Goal: Task Accomplishment & Management: Complete application form

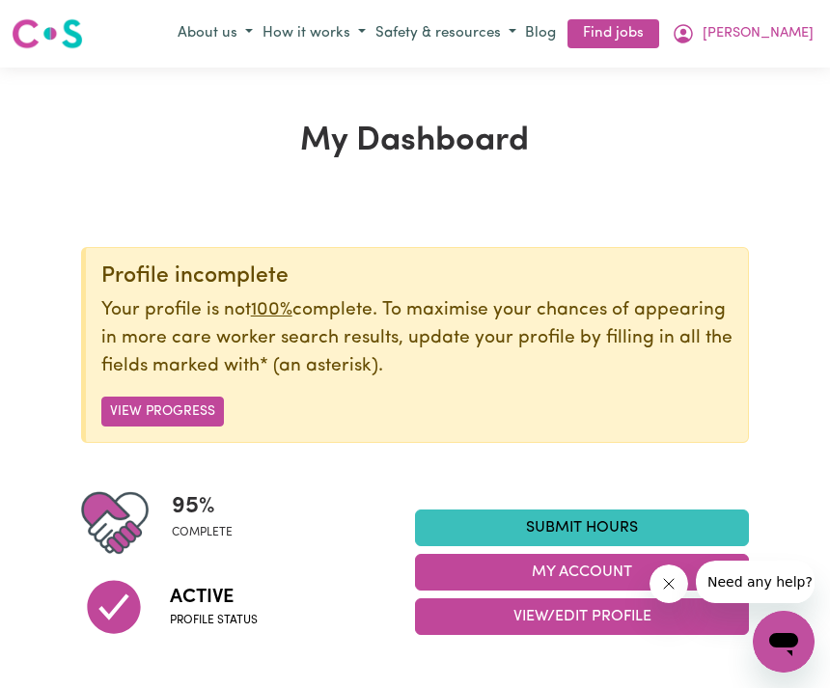
click at [604, 519] on link "Submit Hours" at bounding box center [582, 528] width 334 height 37
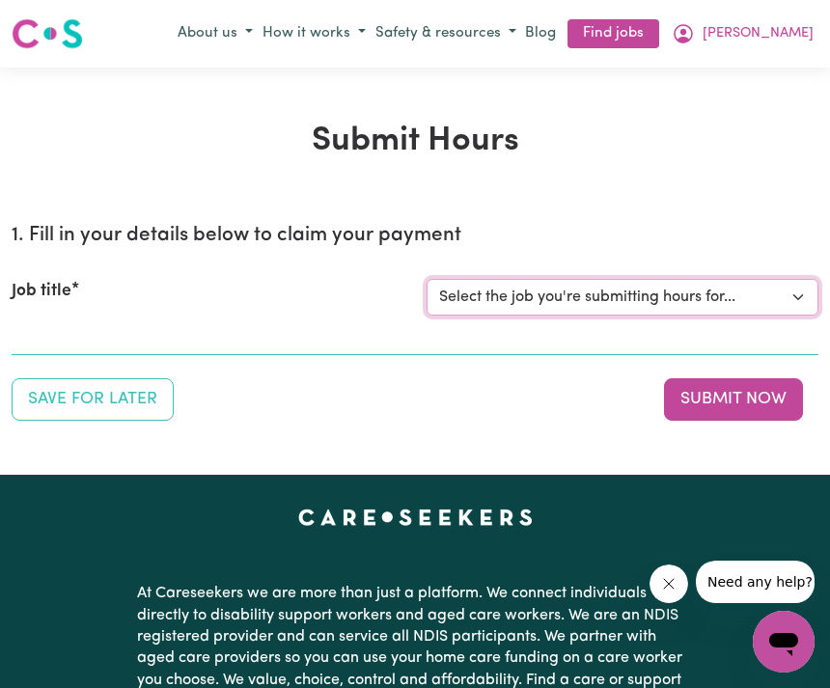
click at [612, 291] on select "Select the job you're submitting hours for... [Chelsea (Han) Vu - NDIS Number: …" at bounding box center [623, 297] width 392 height 37
select select "2686"
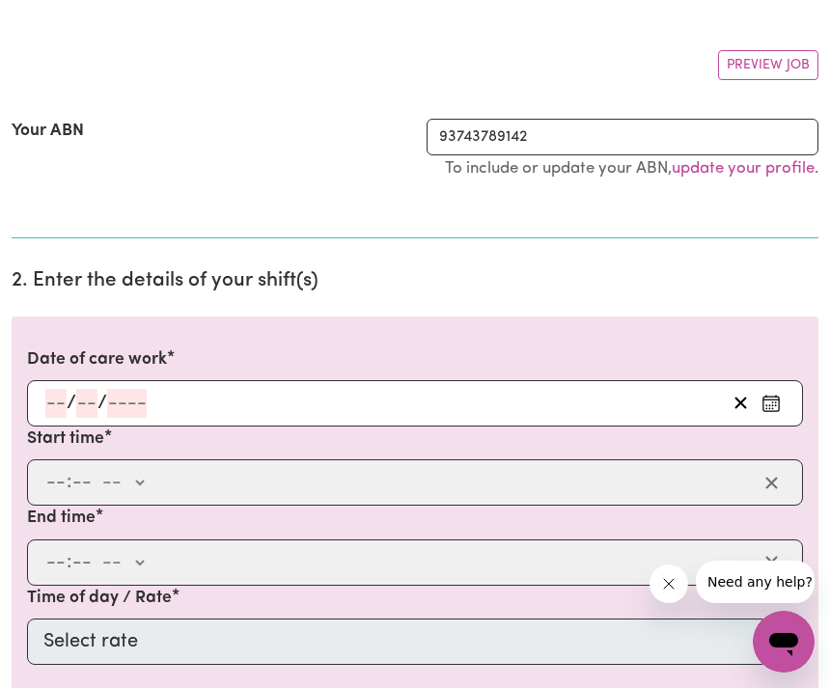
scroll to position [348, 0]
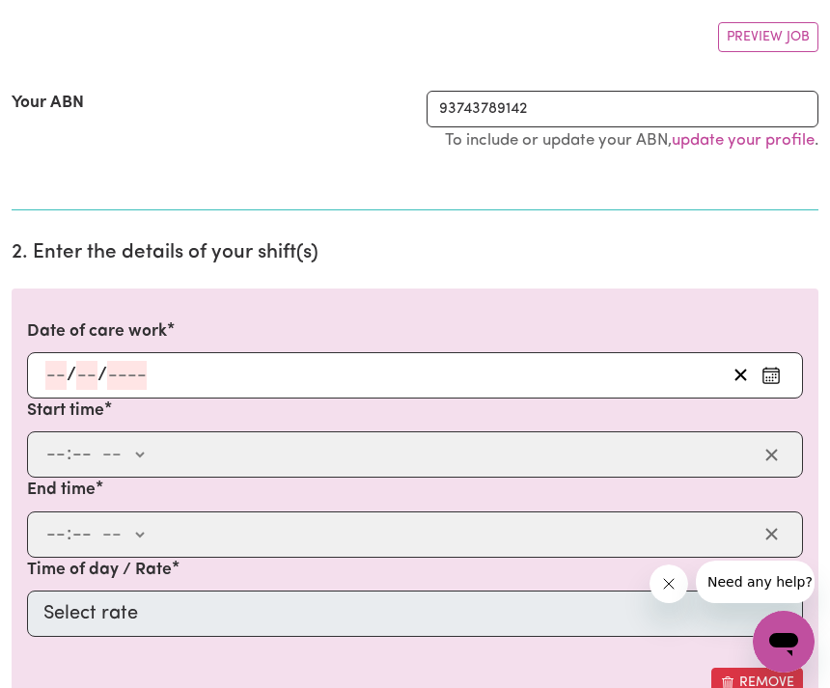
click at [59, 367] on input "number" at bounding box center [55, 375] width 21 height 29
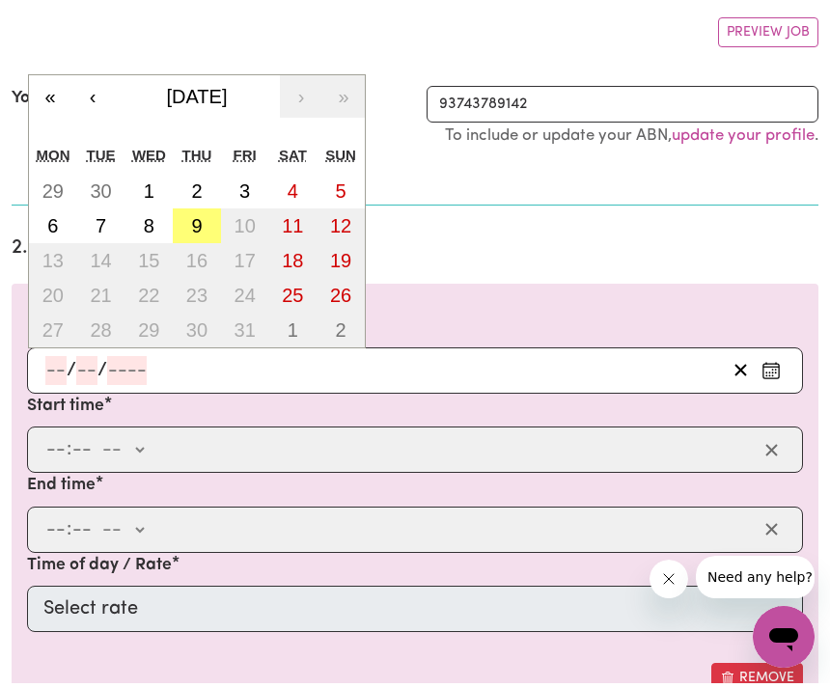
click at [91, 96] on button "‹" at bounding box center [92, 101] width 42 height 42
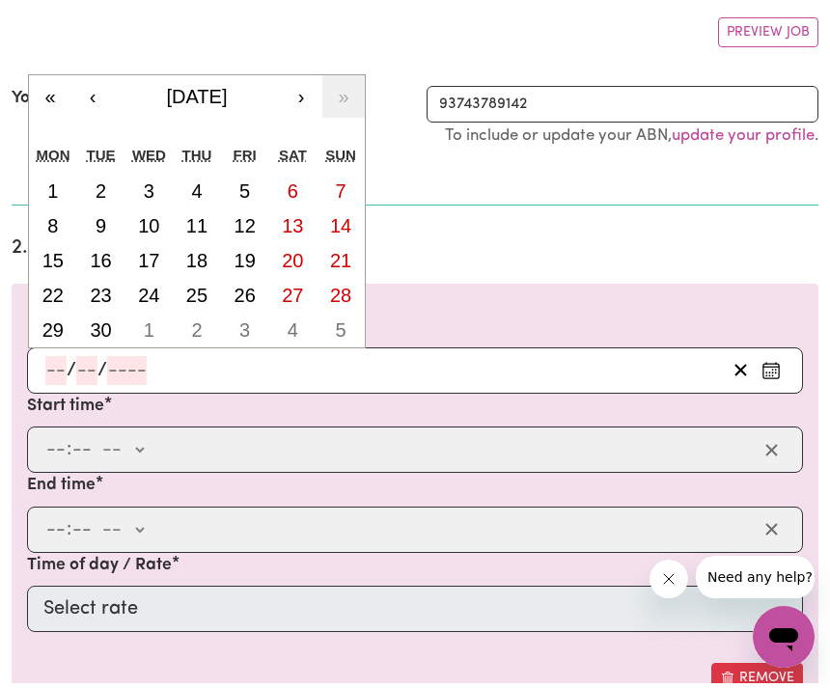
scroll to position [352, 0]
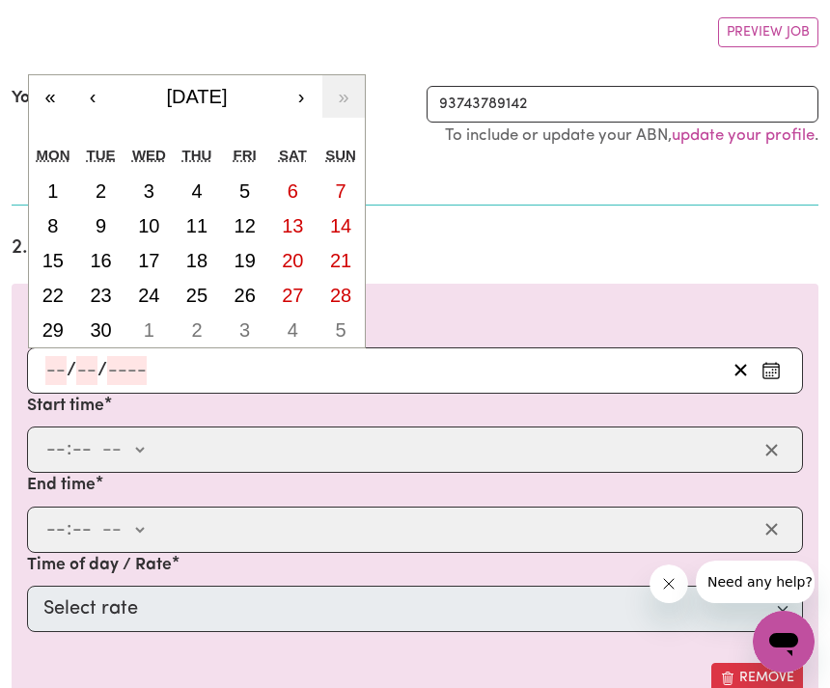
click at [254, 293] on abbr "26" at bounding box center [245, 295] width 21 height 21
type input "[DATE]"
type input "26"
type input "9"
type input "2025"
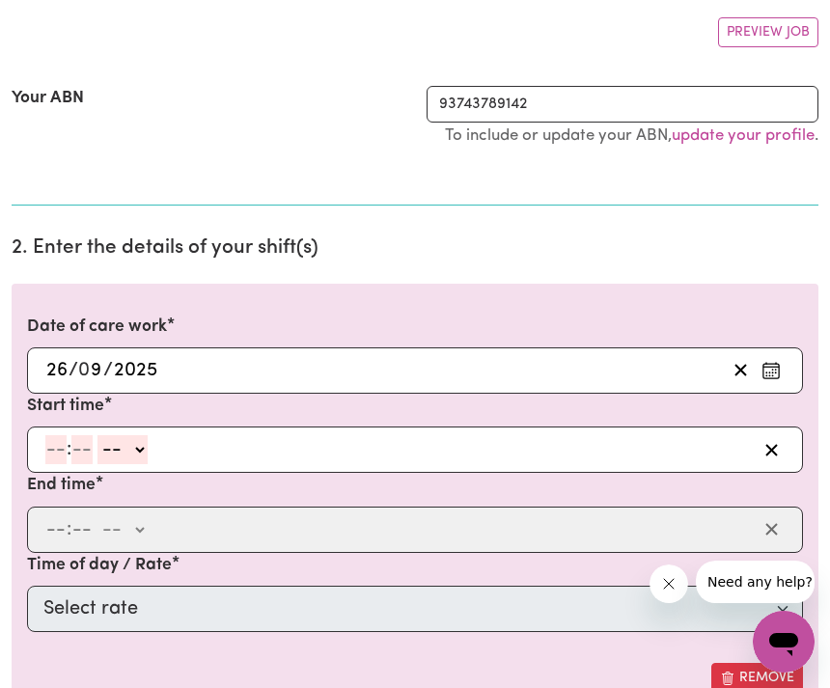
click at [61, 442] on input "number" at bounding box center [55, 449] width 21 height 29
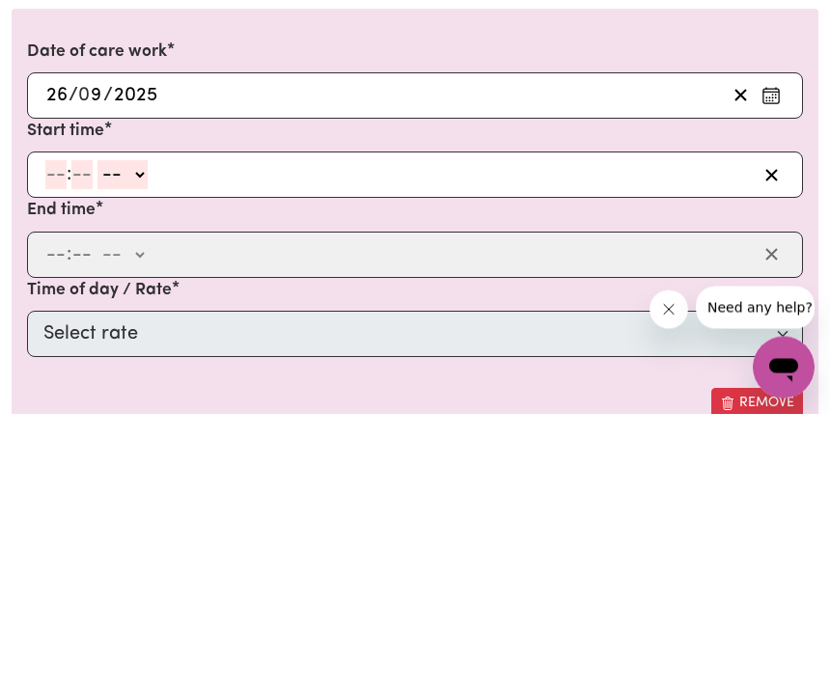
type input "8"
type input "0"
click at [144, 435] on select "-- am pm" at bounding box center [120, 449] width 50 height 29
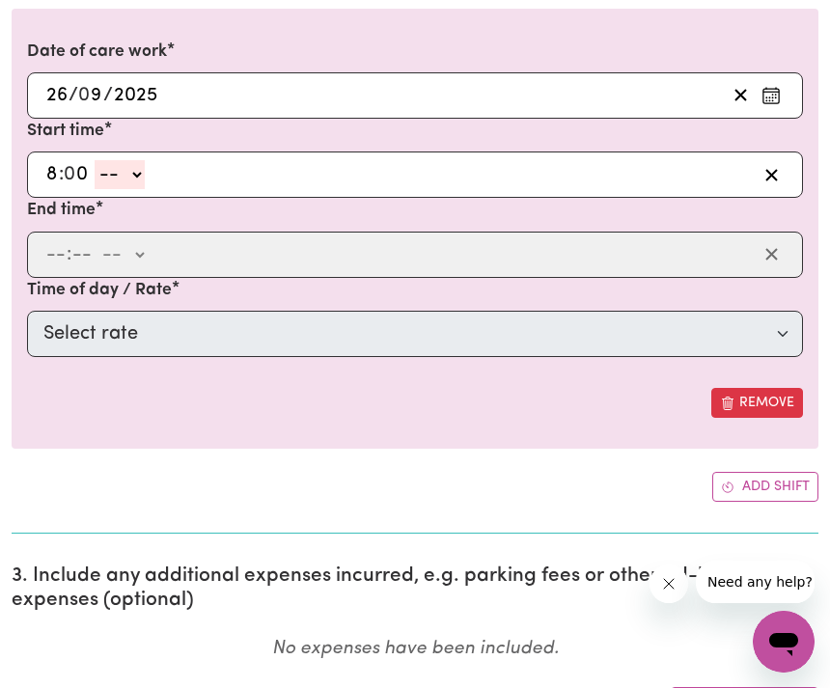
select select "am"
type input "08:00"
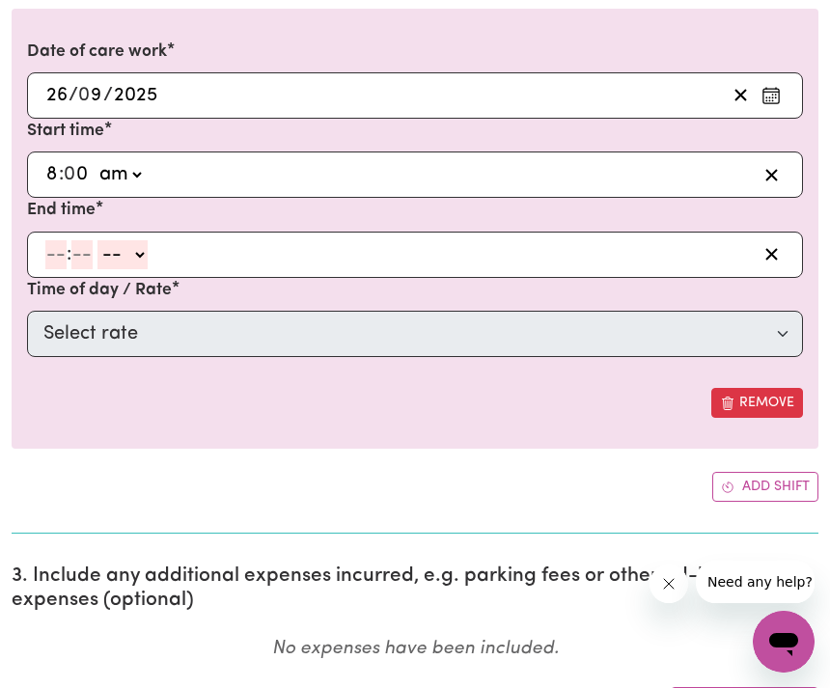
click at [59, 253] on input "number" at bounding box center [55, 254] width 21 height 29
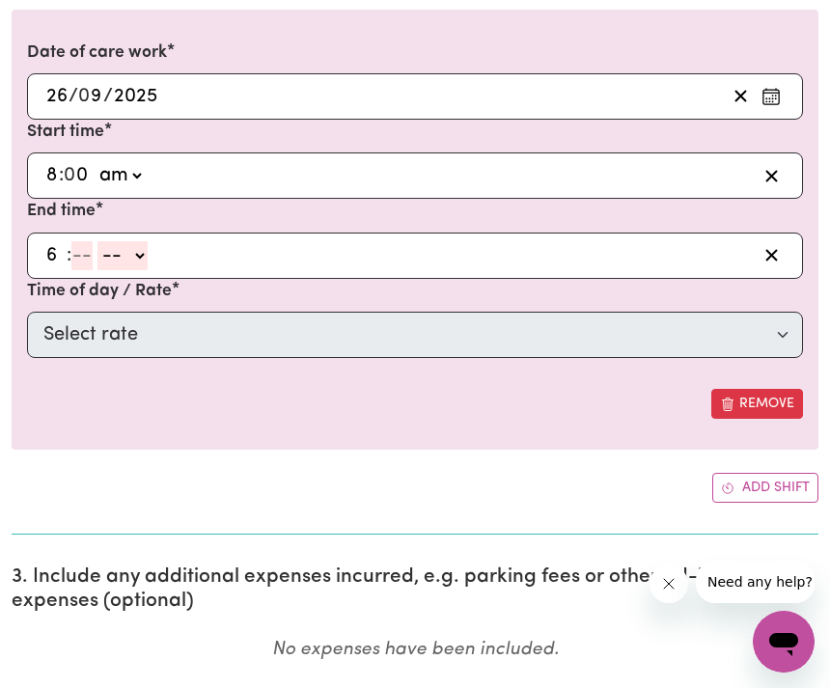
type input "6"
type input "0"
click at [144, 249] on select "-- am pm" at bounding box center [120, 255] width 50 height 29
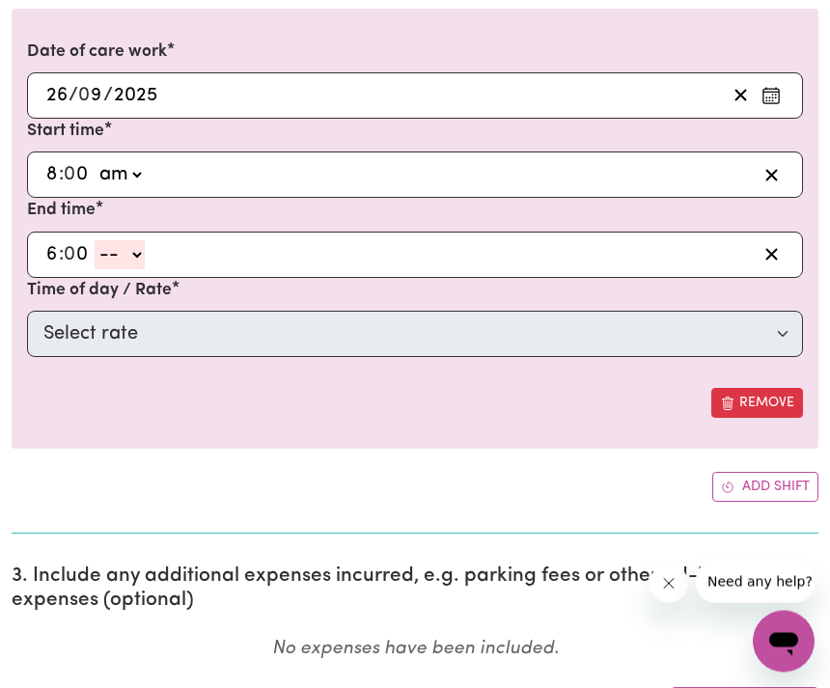
select select "pm"
type input "18:00"
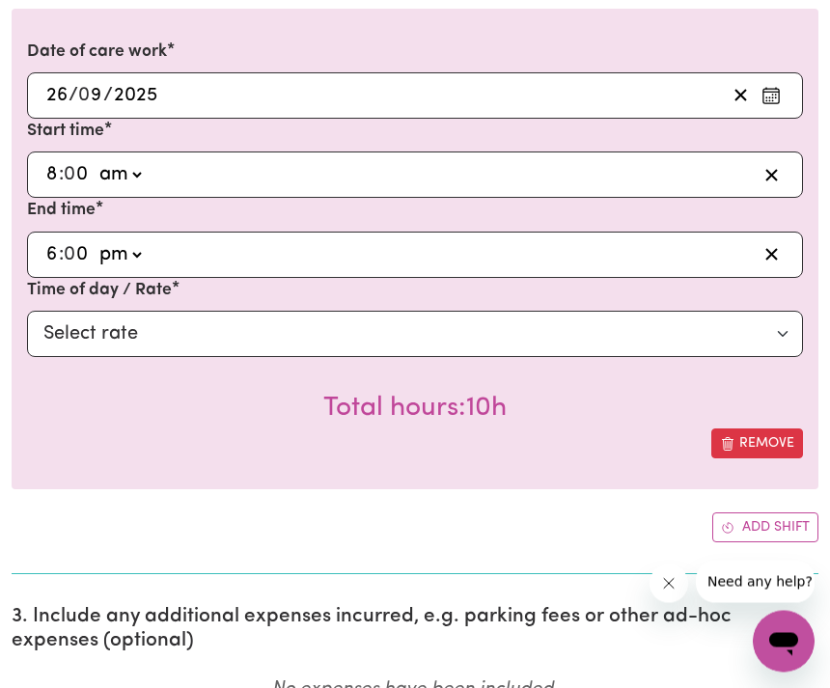
scroll to position [627, 0]
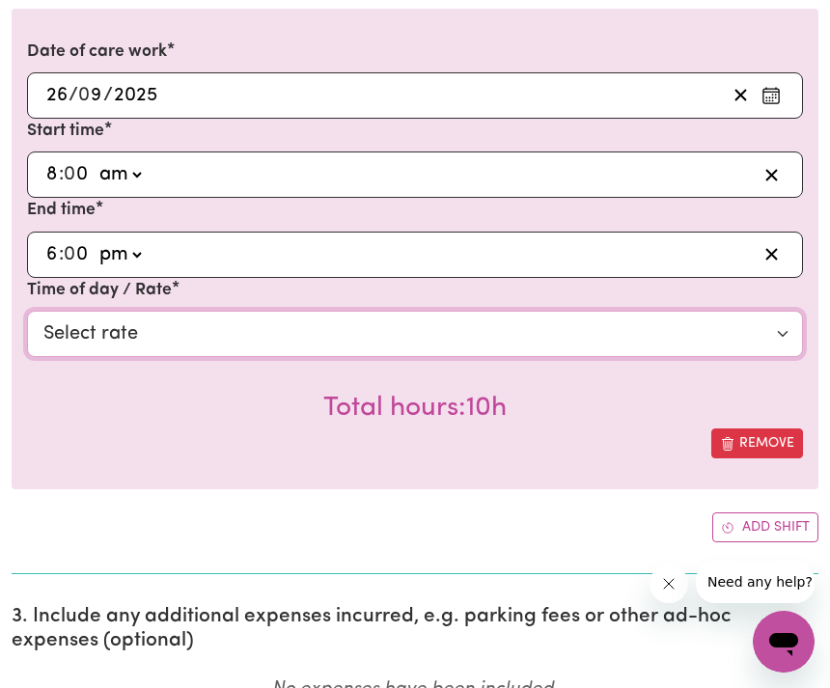
click at [176, 328] on select "Select rate $50.05 - Weekday Daytime - Assistance with Self Care Activities - S…" at bounding box center [415, 334] width 776 height 46
click at [458, 345] on select "Select rate $50.05 - Weekday Daytime - Assistance with Self Care Activities - S…" at bounding box center [415, 334] width 776 height 46
click at [784, 321] on select "Select rate $50.05 - Weekday Daytime - Assistance with Self Care Activities - S…" at bounding box center [415, 334] width 776 height 46
click at [635, 321] on select "Select rate $50.05 - Weekday Daytime - Assistance with Self Care Activities - S…" at bounding box center [415, 334] width 776 height 46
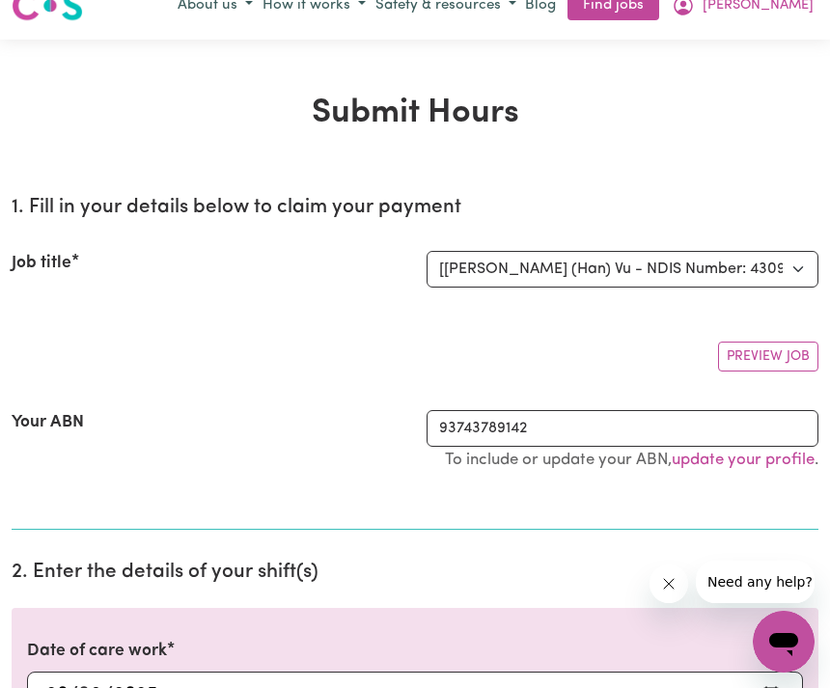
scroll to position [0, 98]
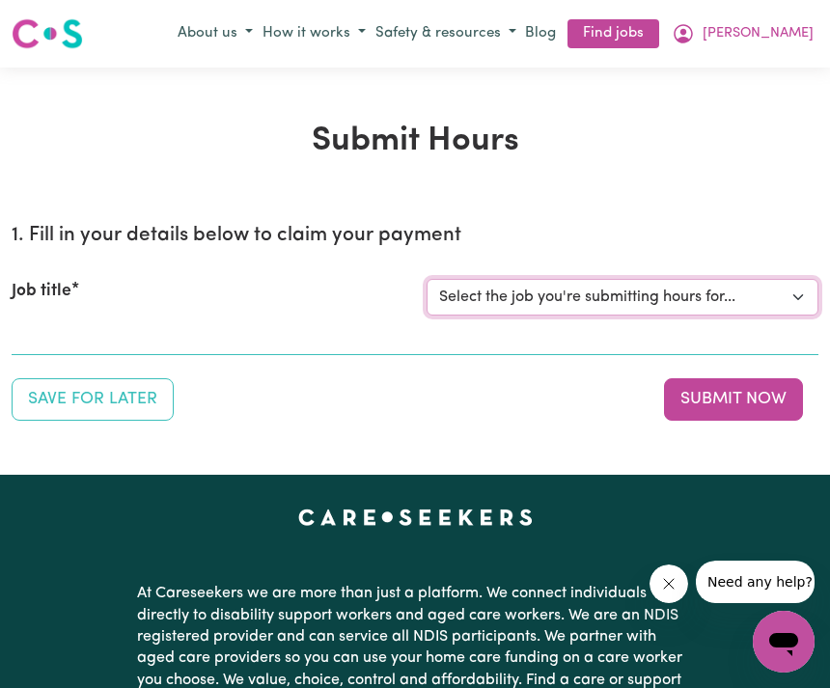
click at [720, 312] on select "Select the job you're submitting hours for... [[PERSON_NAME] (Han) Vu - NDIS Nu…" at bounding box center [623, 297] width 392 height 37
select select "2686"
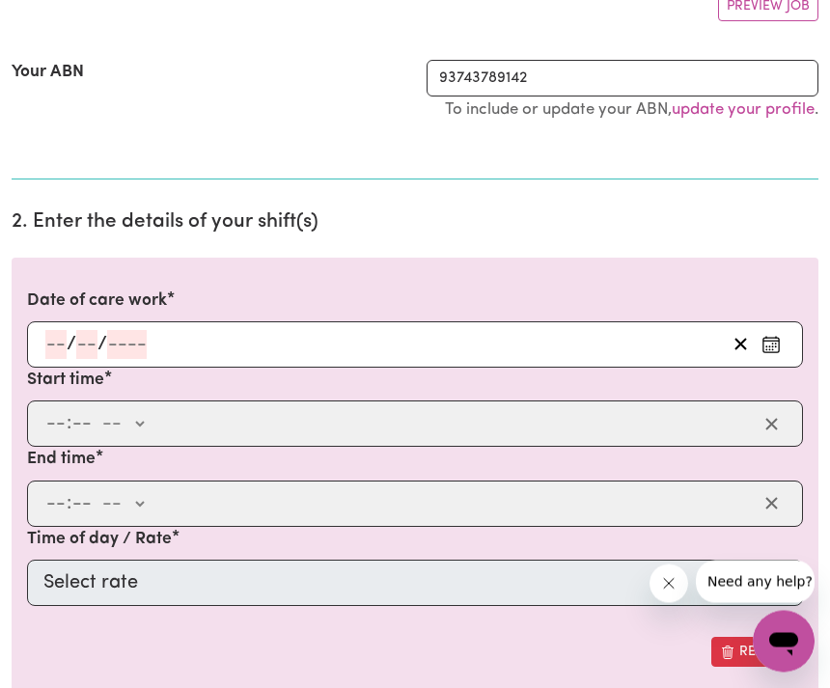
scroll to position [378, 0]
click at [492, 606] on div at bounding box center [415, 621] width 776 height 31
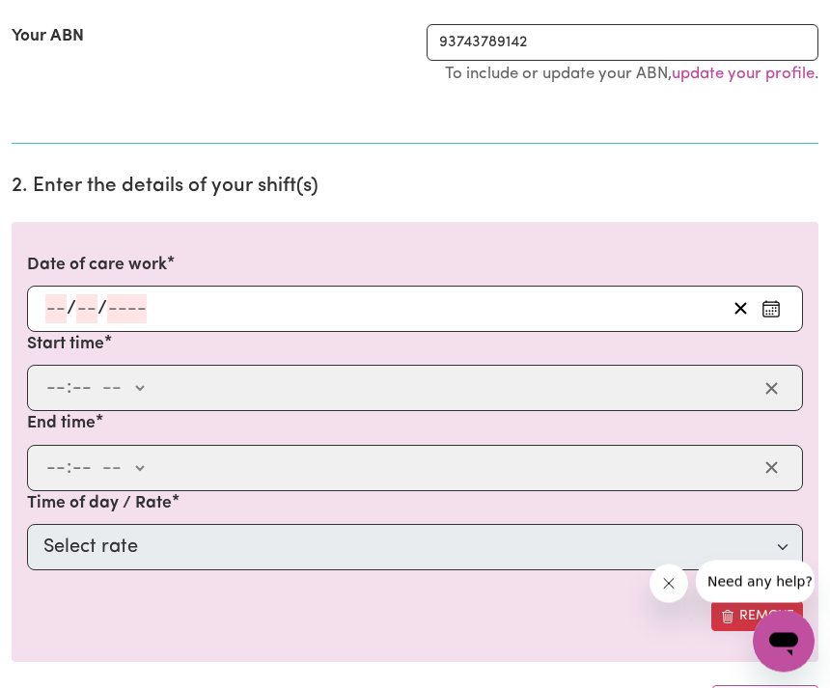
scroll to position [460, 0]
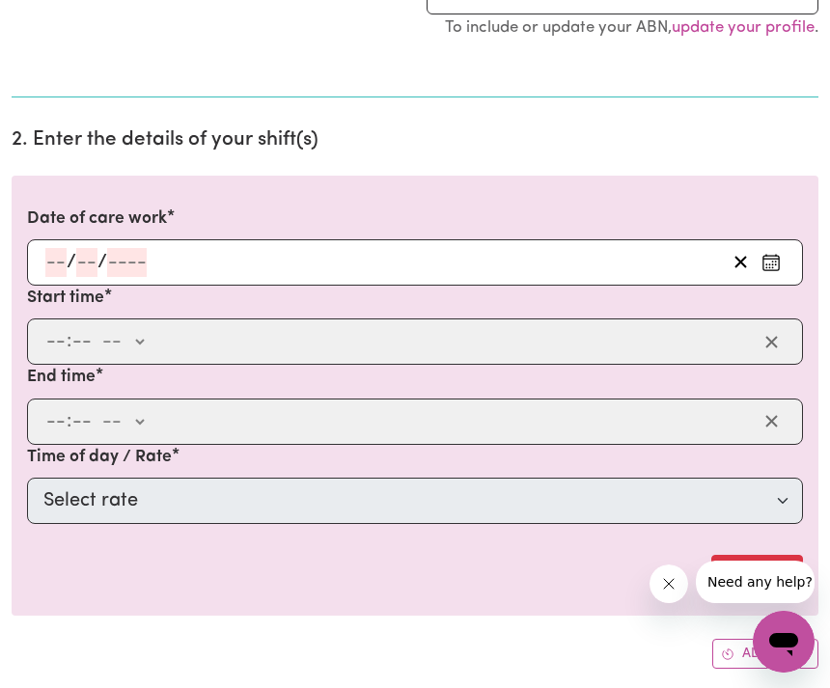
click at [798, 281] on div "/ /" at bounding box center [415, 262] width 776 height 46
click at [50, 265] on div "/ /" at bounding box center [415, 262] width 776 height 46
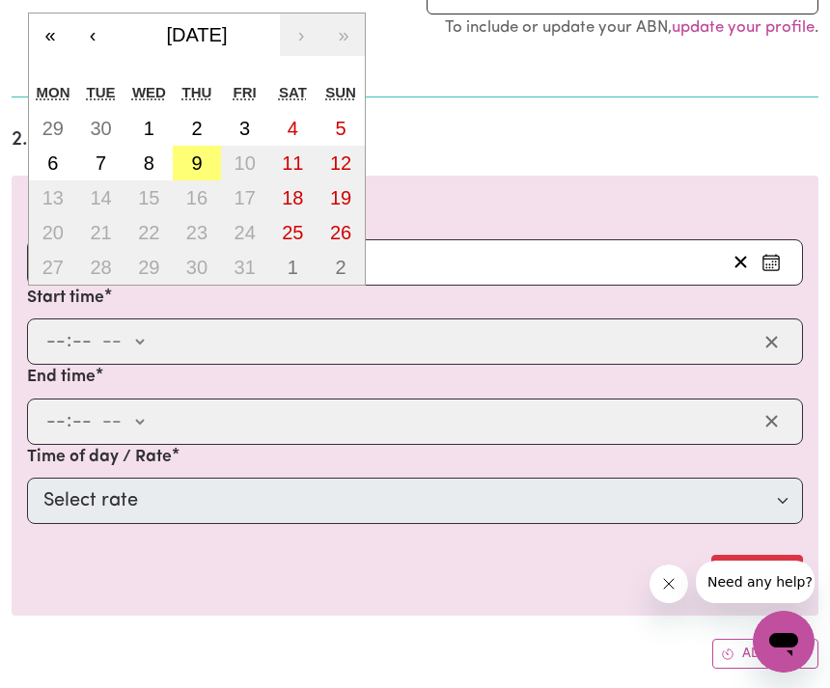
click at [100, 32] on button "‹" at bounding box center [92, 35] width 42 height 42
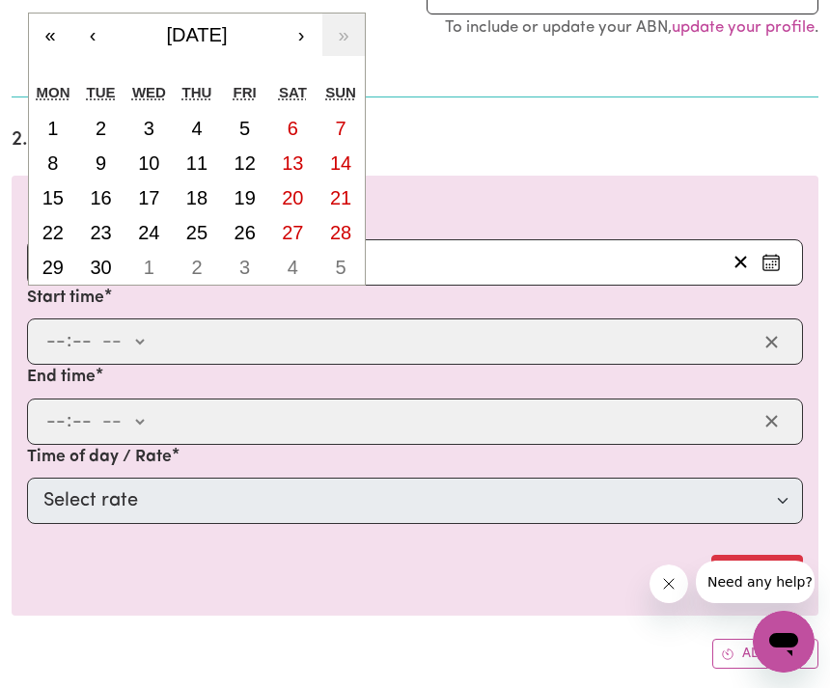
click at [251, 234] on abbr "26" at bounding box center [245, 232] width 21 height 21
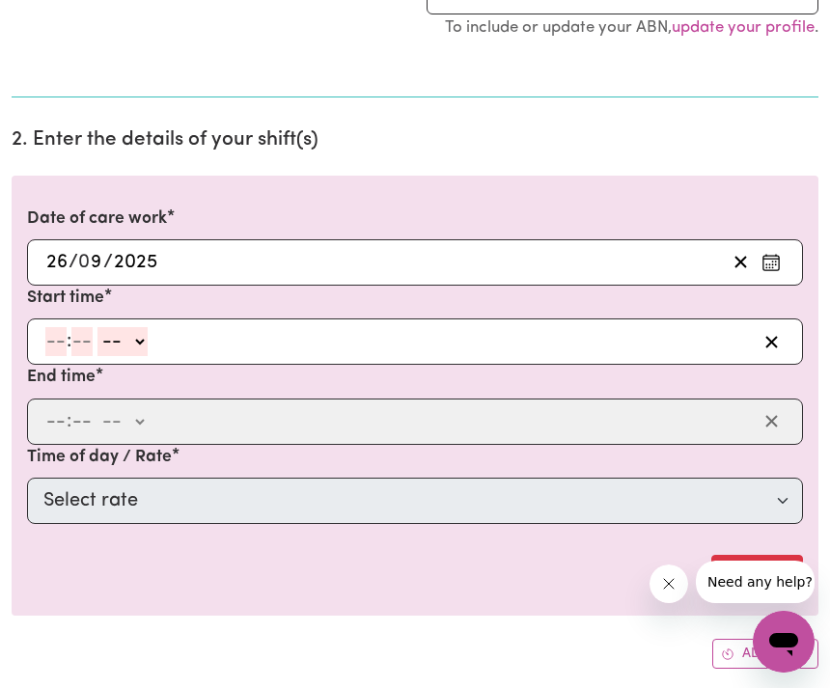
type input "[DATE]"
type input "26"
type input "9"
type input "2025"
click at [66, 344] on input "number" at bounding box center [55, 341] width 21 height 29
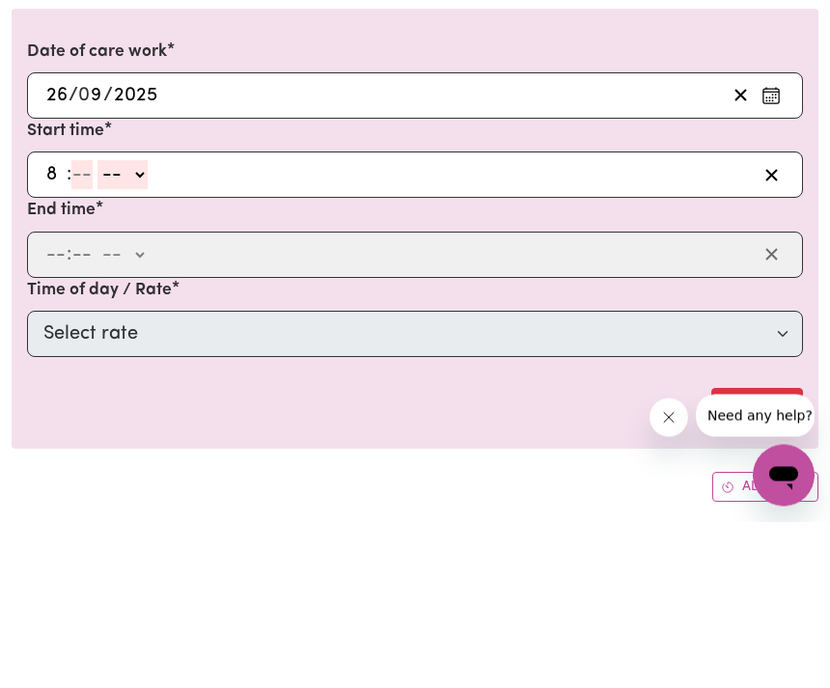
type input "8"
type input "0"
click at [142, 327] on select "-- am pm" at bounding box center [120, 341] width 50 height 29
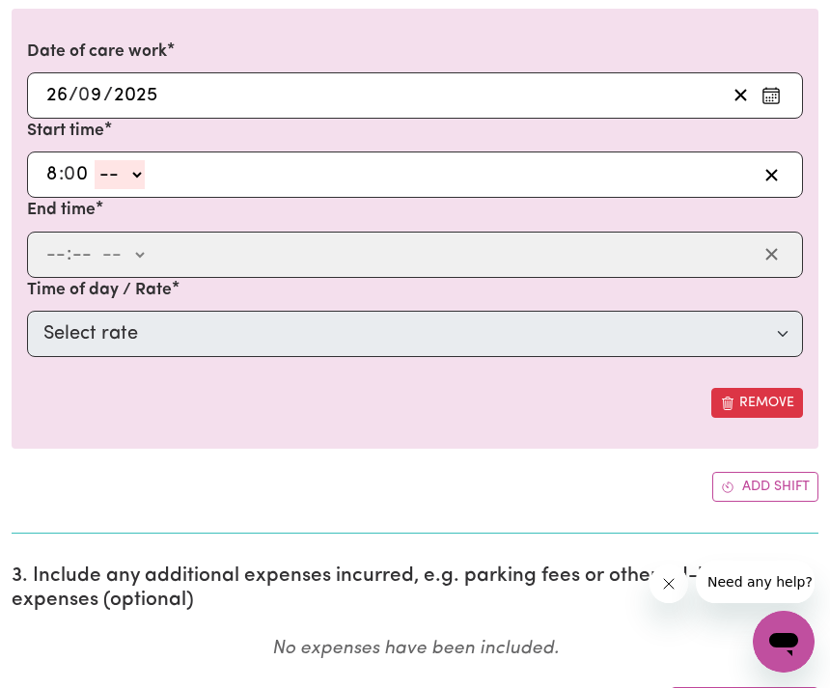
select select "am"
type input "08:00"
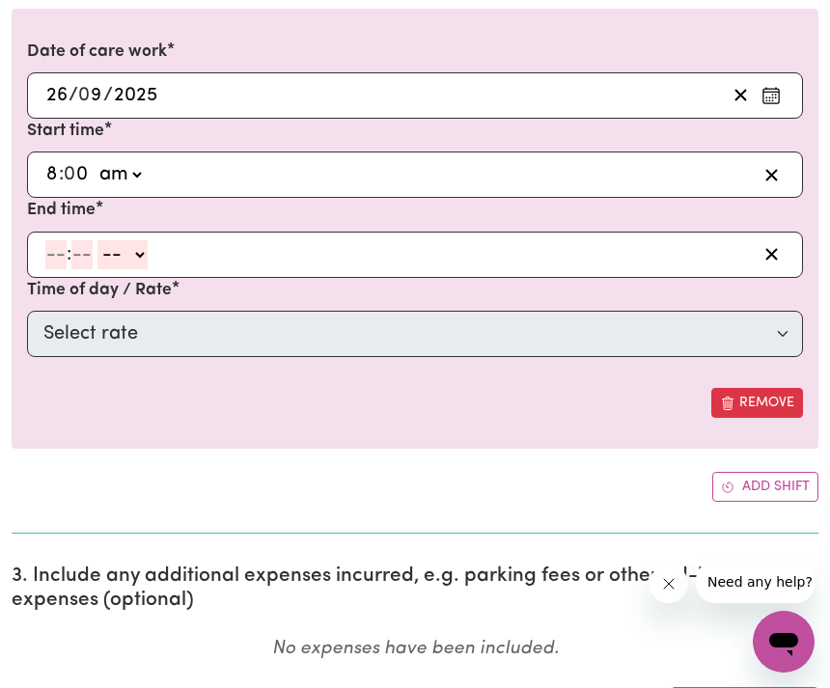
click at [53, 246] on input "number" at bounding box center [55, 254] width 21 height 29
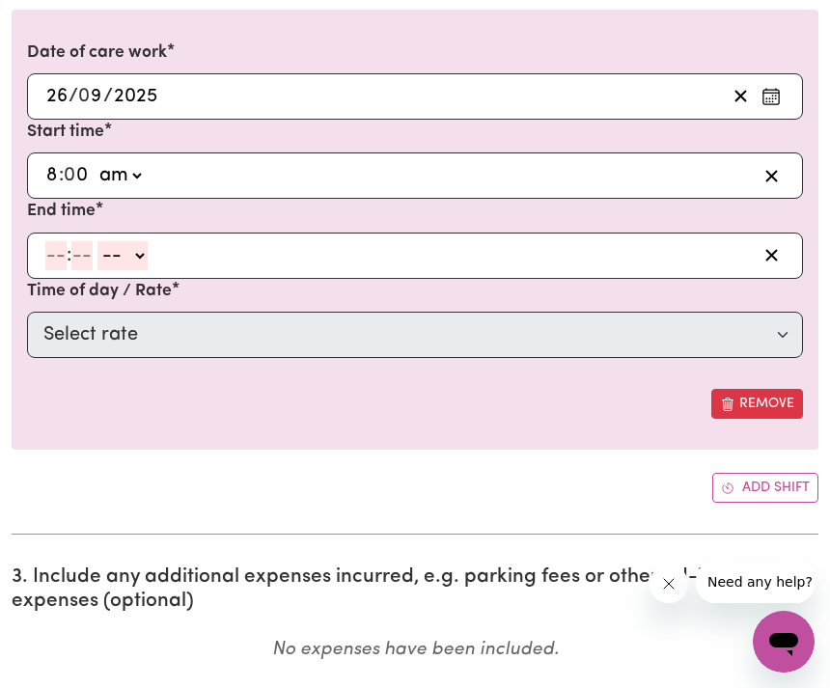
type input "6"
type input "0"
click at [145, 257] on select "-- am pm" at bounding box center [120, 255] width 50 height 29
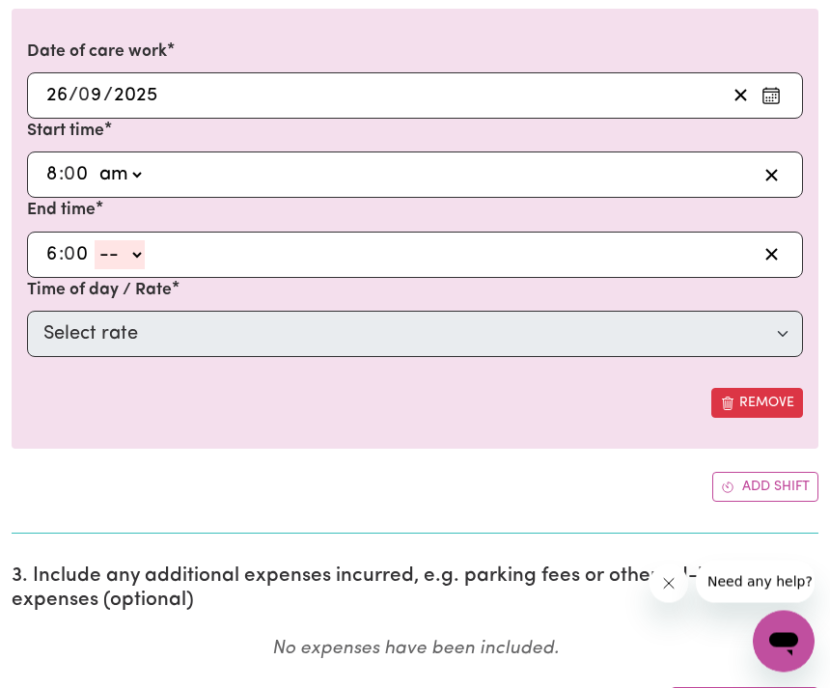
select select "pm"
type input "18:00"
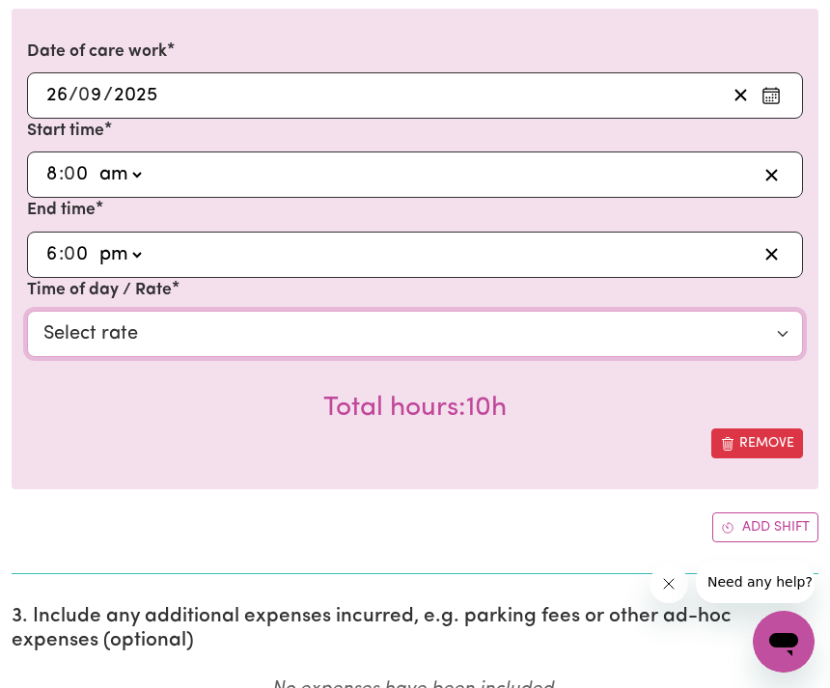
click at [186, 324] on select "Select rate $50.05 - Weekday Daytime - Assistance with Self Care Activities - S…" at bounding box center [415, 334] width 776 height 46
select select "63213"
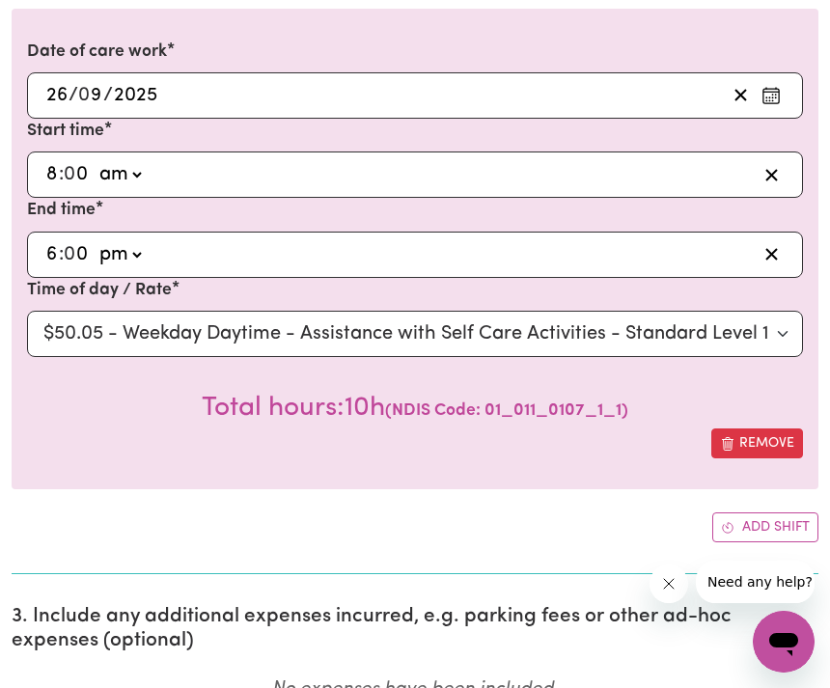
click at [392, 450] on div "Remove" at bounding box center [415, 444] width 776 height 30
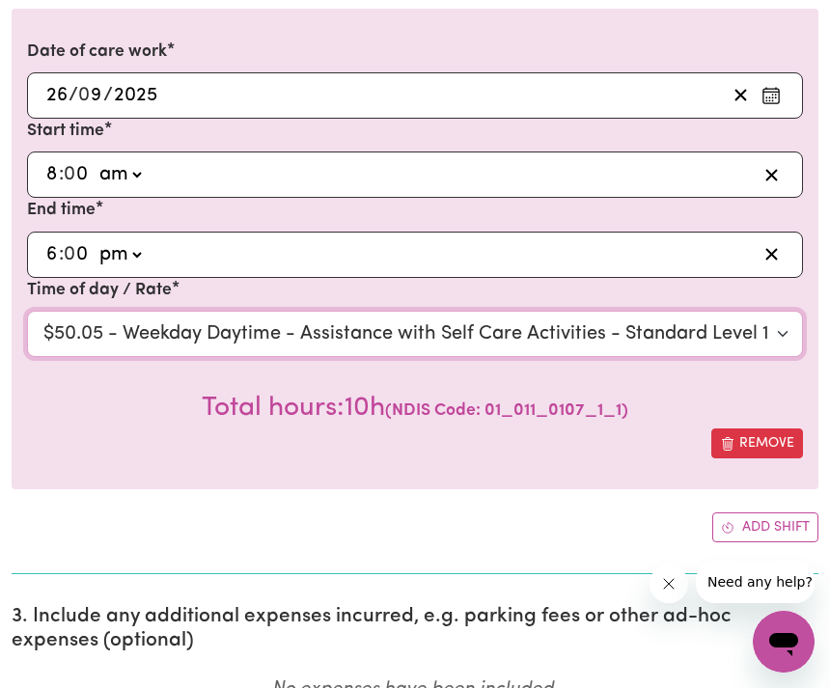
click at [782, 327] on select "Select rate $50.05 - Weekday Daytime - Assistance with Self Care Activities - S…" at bounding box center [415, 334] width 776 height 46
click at [753, 320] on select "Select rate $50.05 - Weekday Daytime - Assistance with Self Care Activities - S…" at bounding box center [415, 334] width 776 height 46
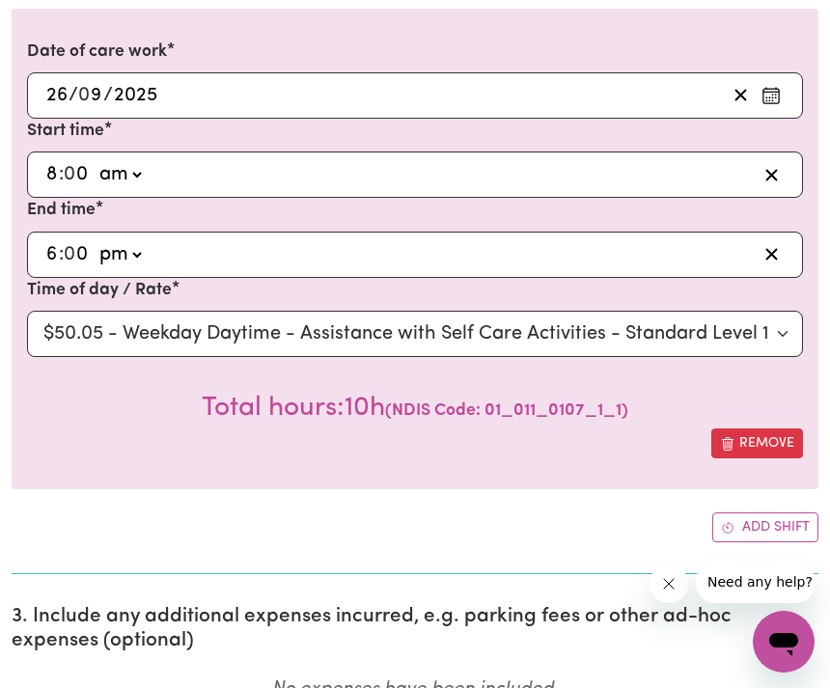
click at [536, 408] on span "( NDIS Code: 01_011_0107_1_1 )" at bounding box center [506, 411] width 243 height 16
click at [583, 404] on span "( NDIS Code: 01_011_0107_1_1 )" at bounding box center [506, 411] width 243 height 16
click at [617, 412] on span "( NDIS Code: 01_011_0107_1_1 )" at bounding box center [506, 411] width 243 height 16
click at [580, 406] on span "( NDIS Code: 01_011_0107_1_1 )" at bounding box center [506, 411] width 243 height 16
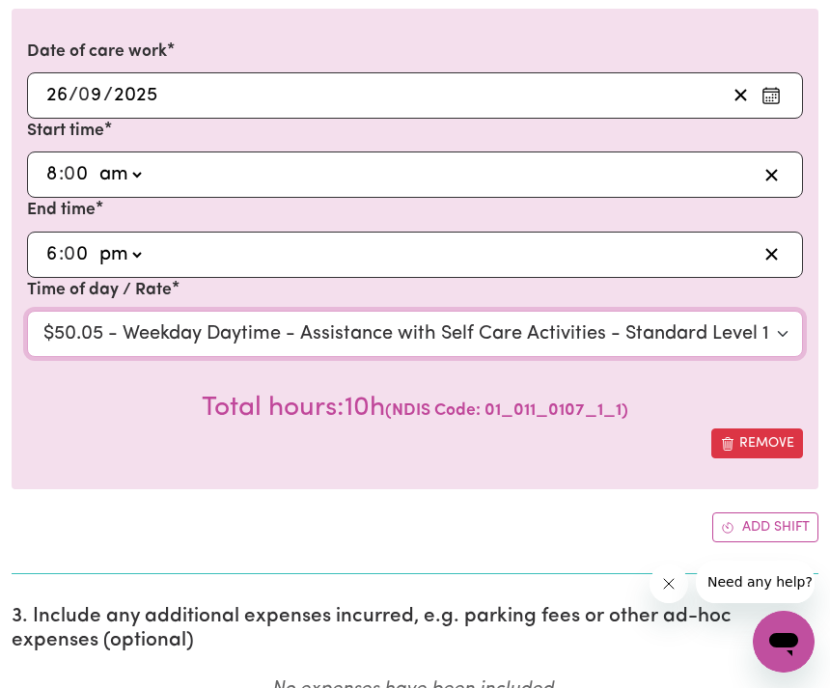
click at [792, 330] on select "Select rate $50.05 - Weekday Daytime - Assistance with Self Care Activities - S…" at bounding box center [415, 334] width 776 height 46
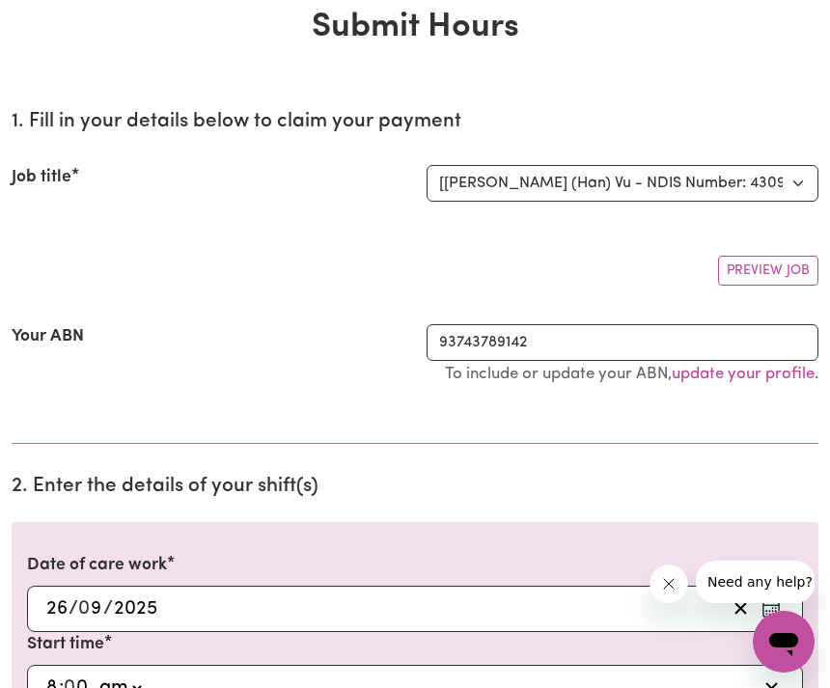
scroll to position [0, 0]
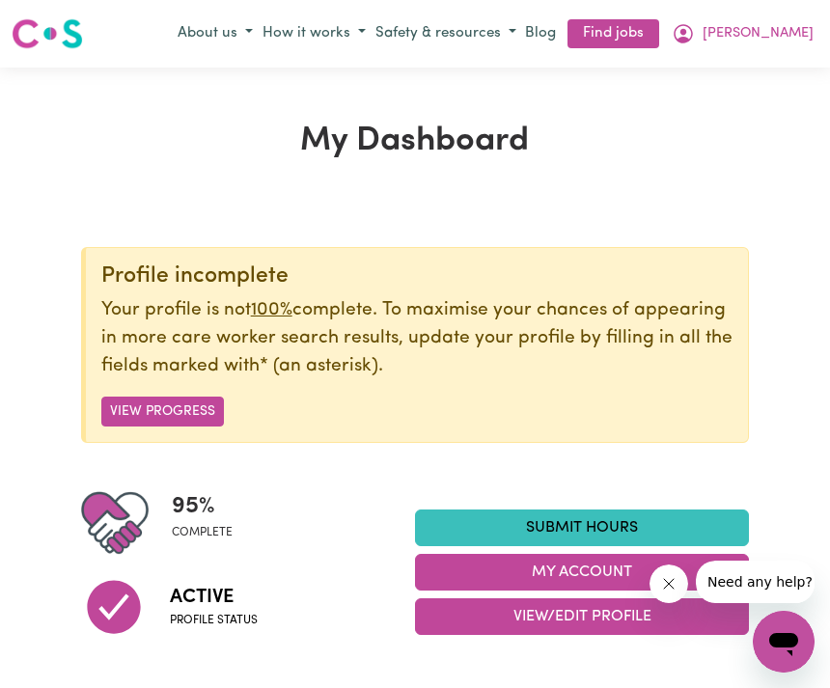
click at [764, 24] on span "[PERSON_NAME]" at bounding box center [758, 33] width 111 height 21
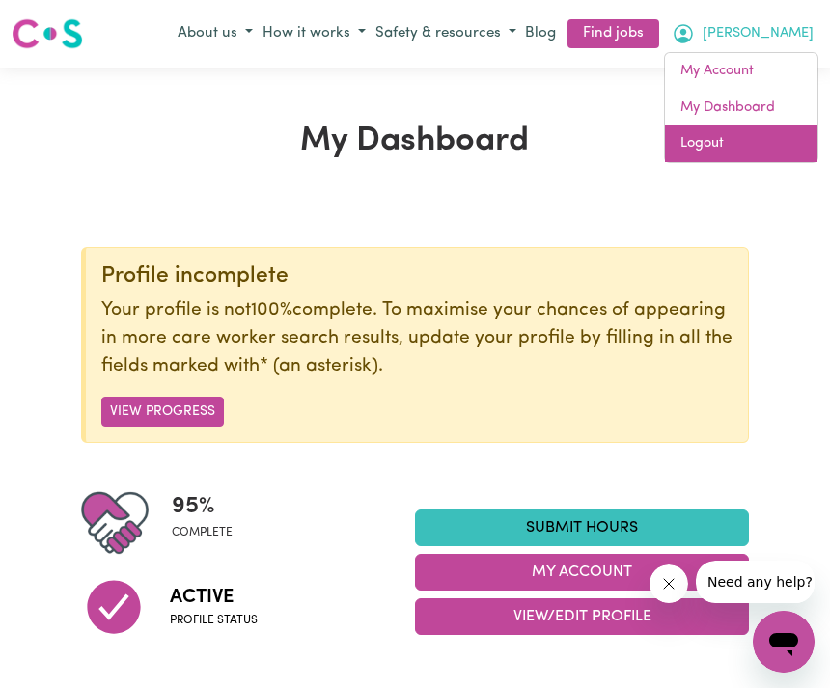
click at [709, 151] on link "Logout" at bounding box center [741, 143] width 153 height 37
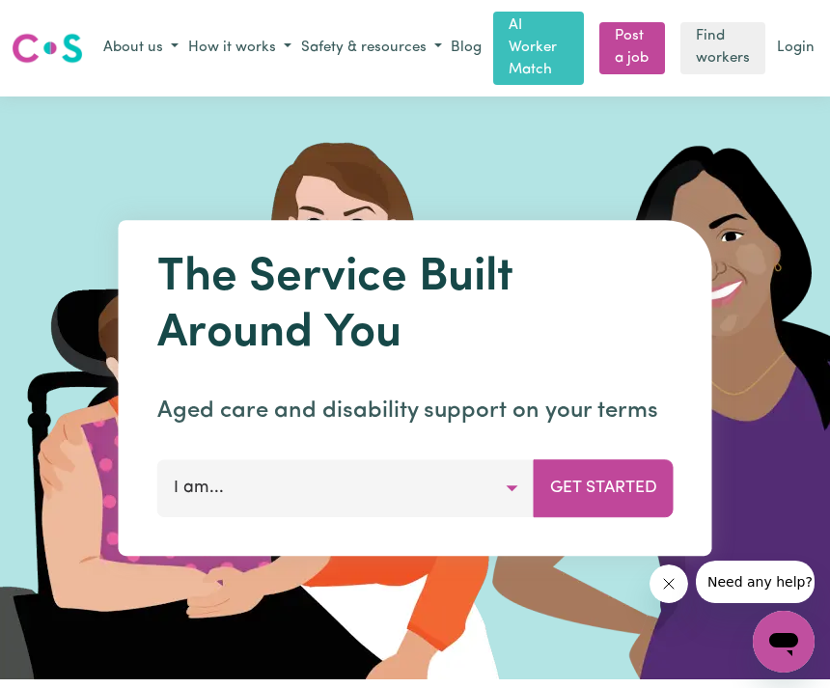
click at [589, 479] on button "Get Started" at bounding box center [604, 489] width 140 height 58
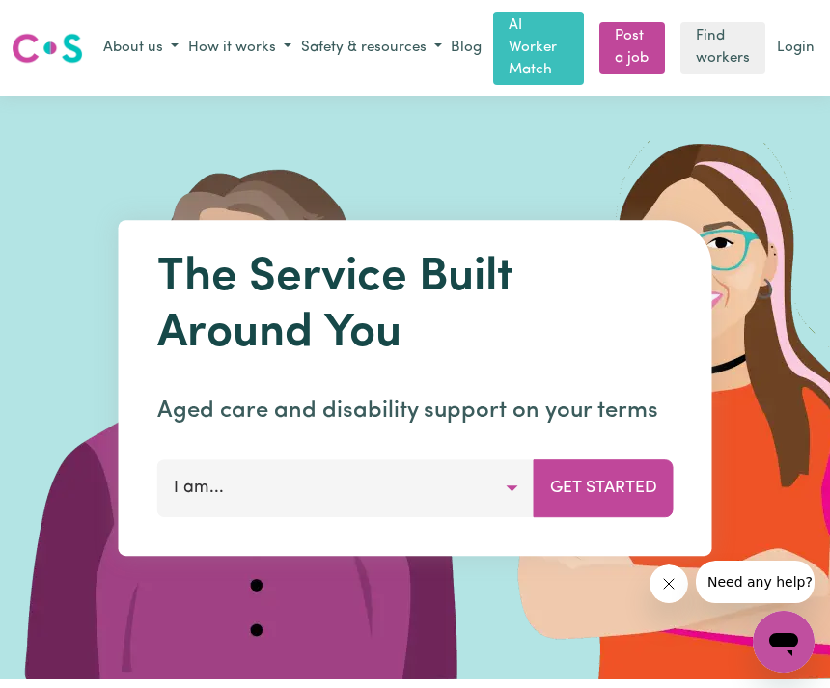
click at [665, 582] on icon "Close message from company" at bounding box center [667, 583] width 15 height 15
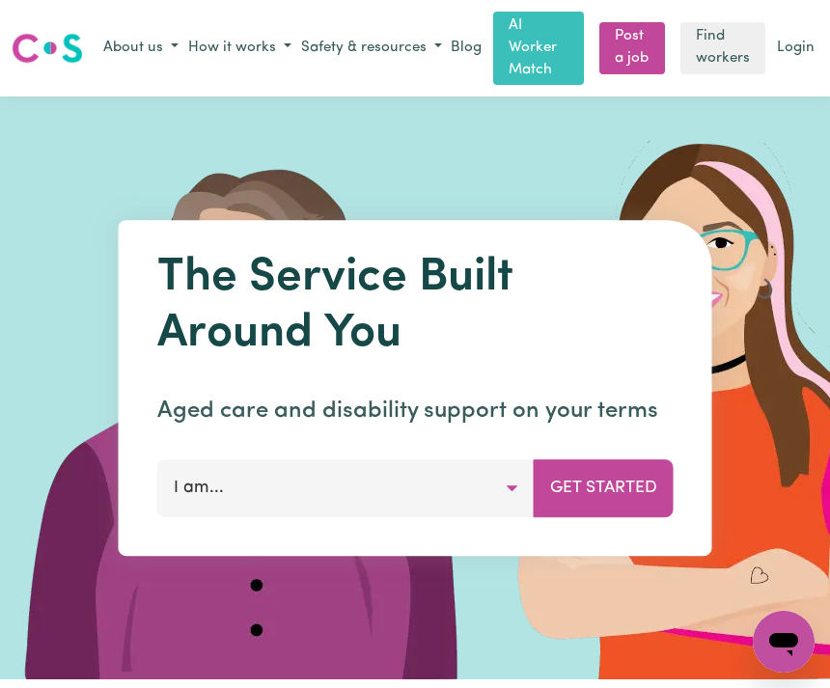
click at [753, 230] on img at bounding box center [723, 388] width 579 height 583
click at [800, 48] on link "Login" at bounding box center [795, 49] width 45 height 30
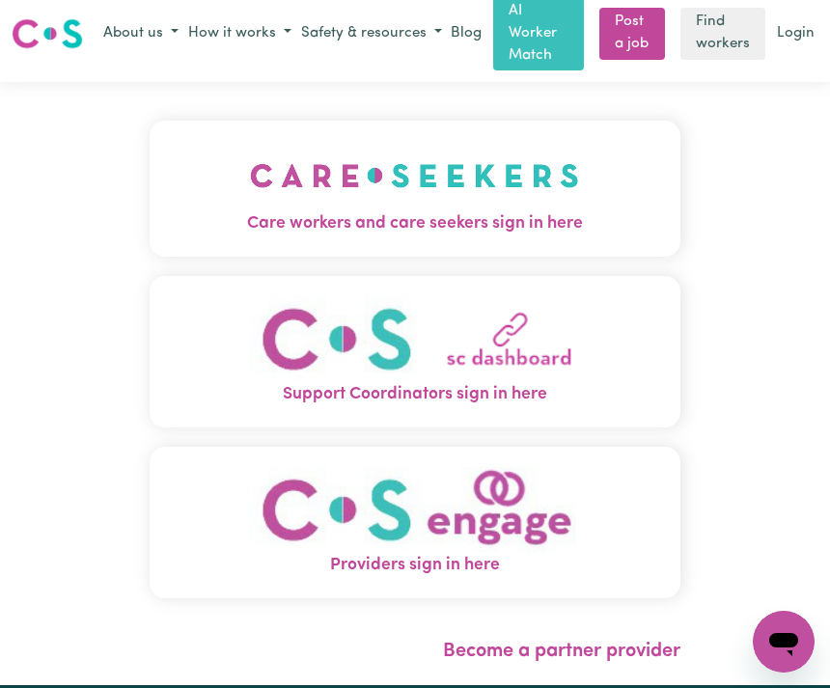
scroll to position [13, 0]
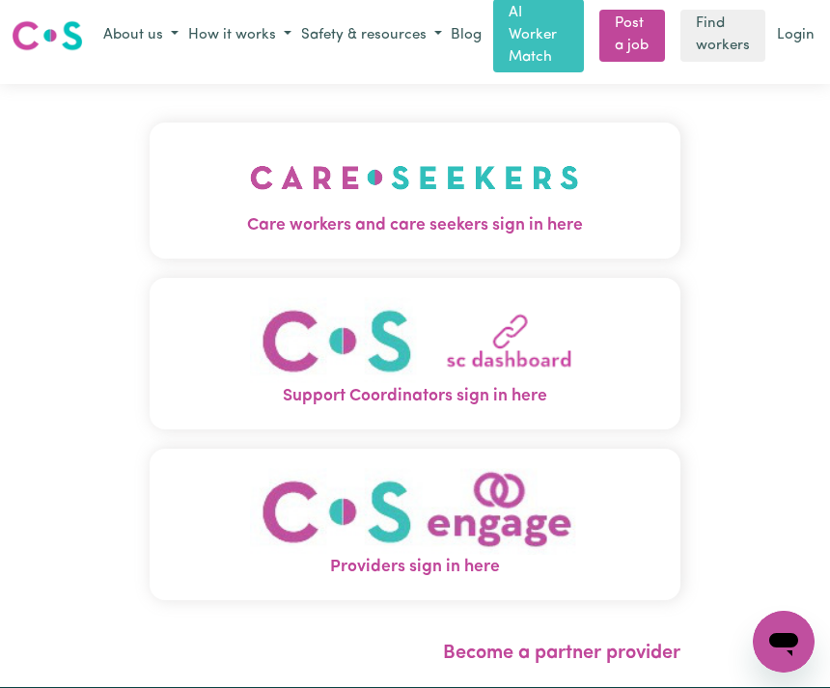
click at [509, 199] on img "Care workers and care seekers sign in here" at bounding box center [414, 177] width 329 height 71
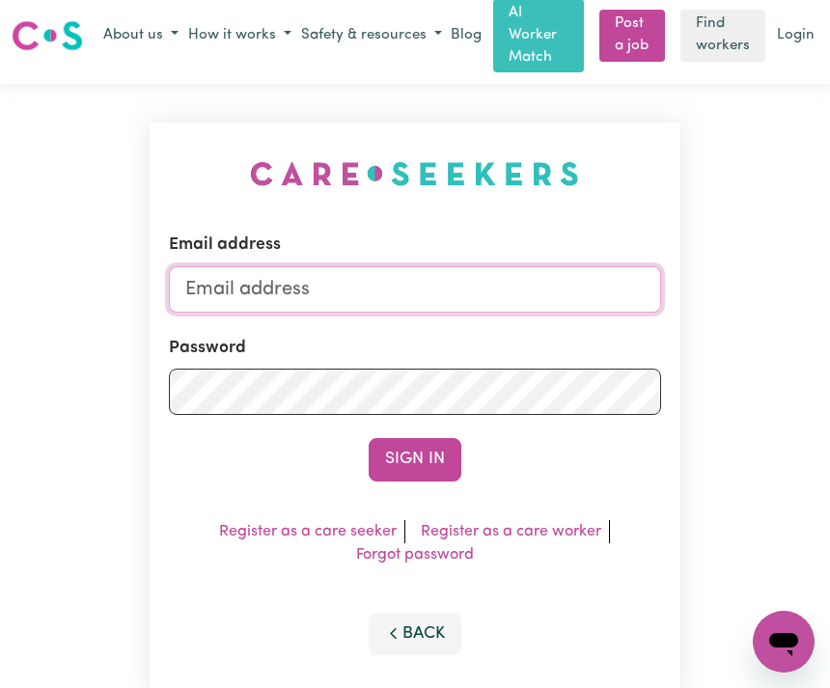
click at [217, 275] on input "Email address" at bounding box center [414, 289] width 491 height 46
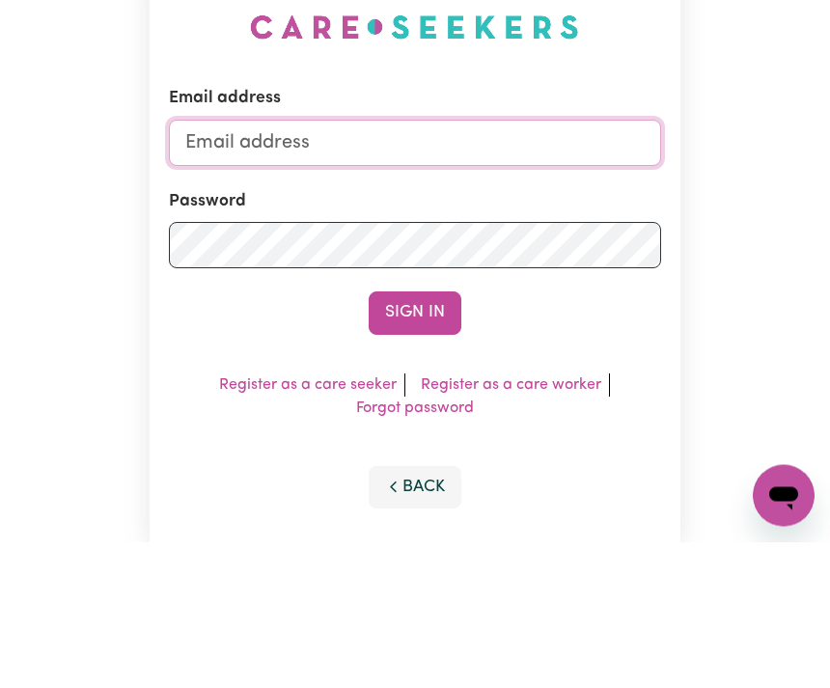
click at [205, 266] on input "Email address" at bounding box center [414, 289] width 491 height 46
type input "[EMAIL_ADDRESS][DOMAIN_NAME]"
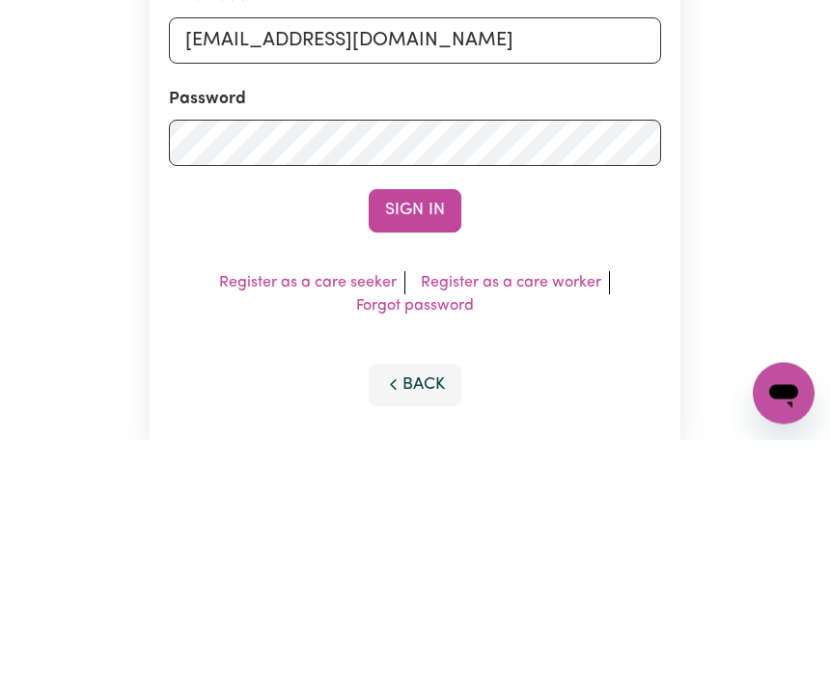
click at [426, 438] on button "Sign In" at bounding box center [415, 459] width 93 height 42
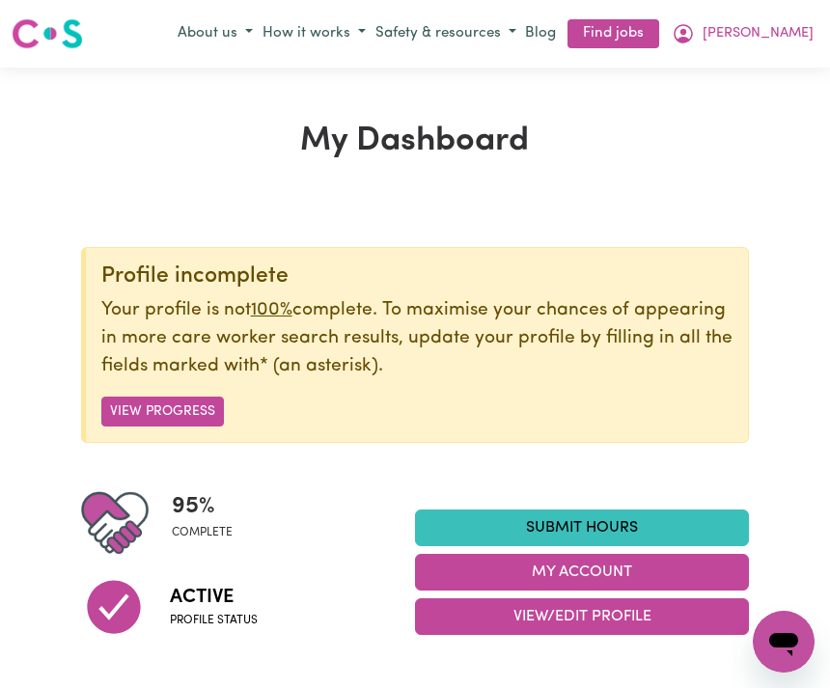
click at [572, 530] on link "Submit Hours" at bounding box center [582, 528] width 334 height 37
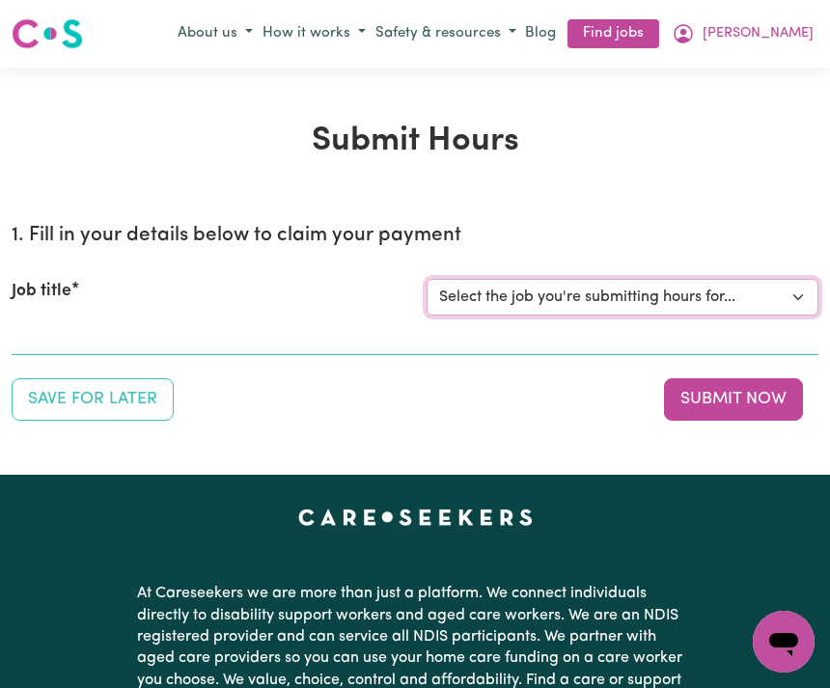
click at [559, 287] on select "Select the job you're submitting hours for... [[PERSON_NAME] (Han) Vu - NDIS Nu…" at bounding box center [623, 297] width 392 height 37
select select "2686"
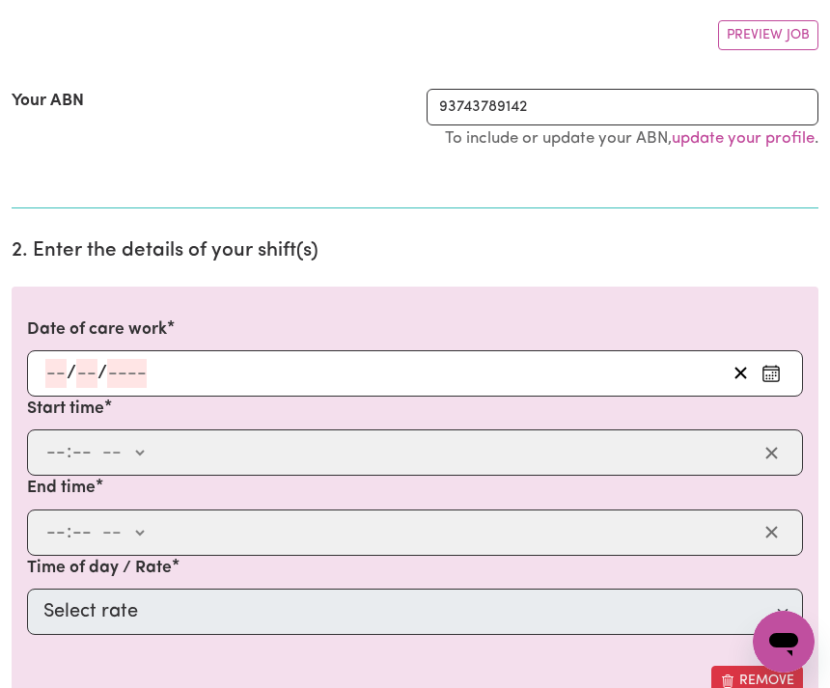
click at [52, 369] on input "number" at bounding box center [55, 373] width 21 height 29
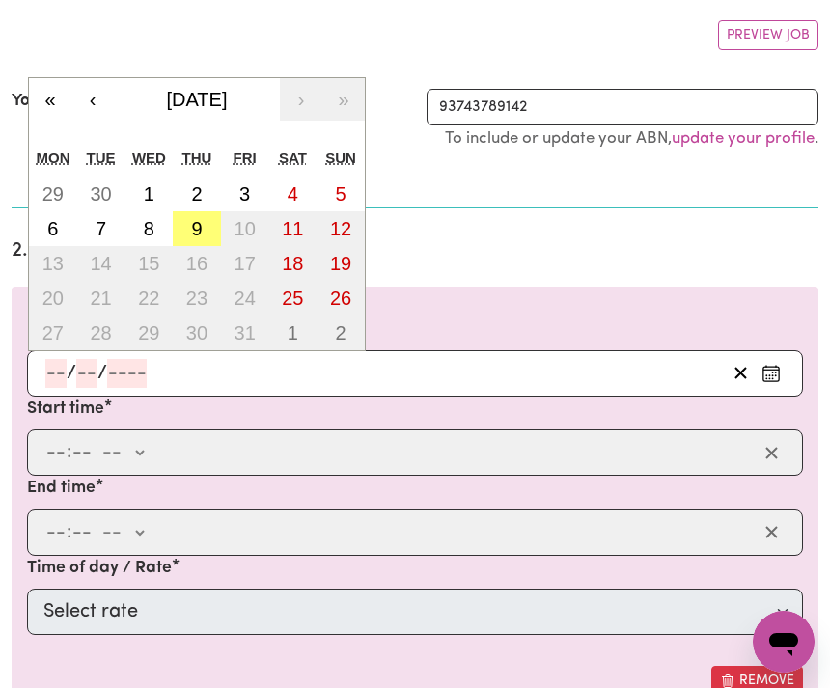
scroll to position [348, 0]
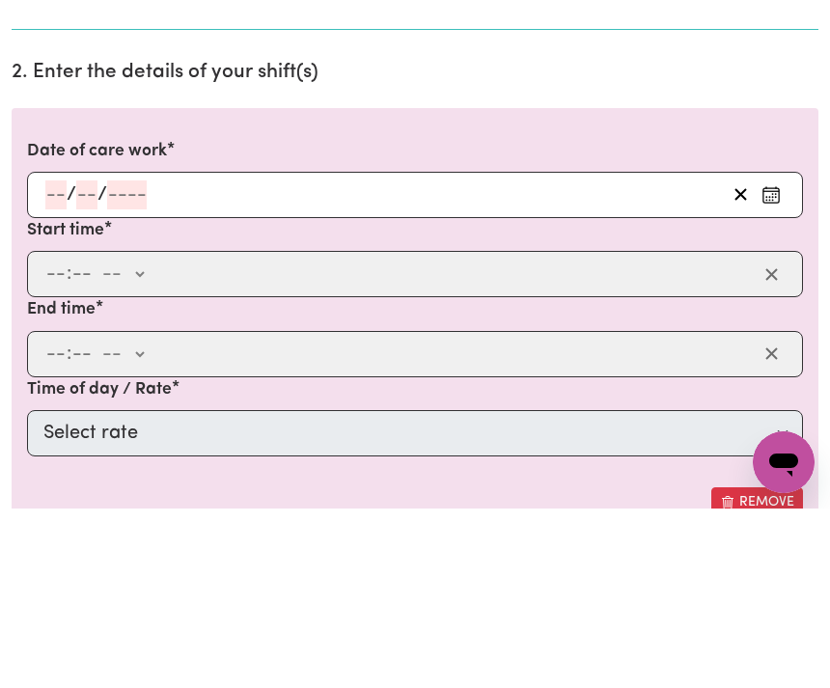
click at [60, 360] on input "number" at bounding box center [55, 374] width 21 height 29
click at [278, 360] on div "/ /" at bounding box center [384, 374] width 683 height 29
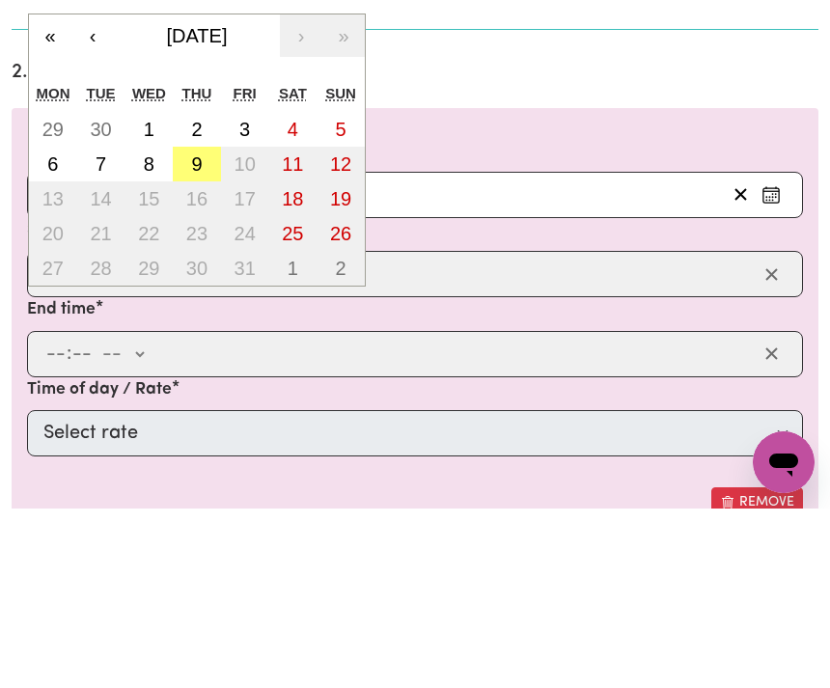
click at [97, 194] on button "‹" at bounding box center [92, 215] width 42 height 42
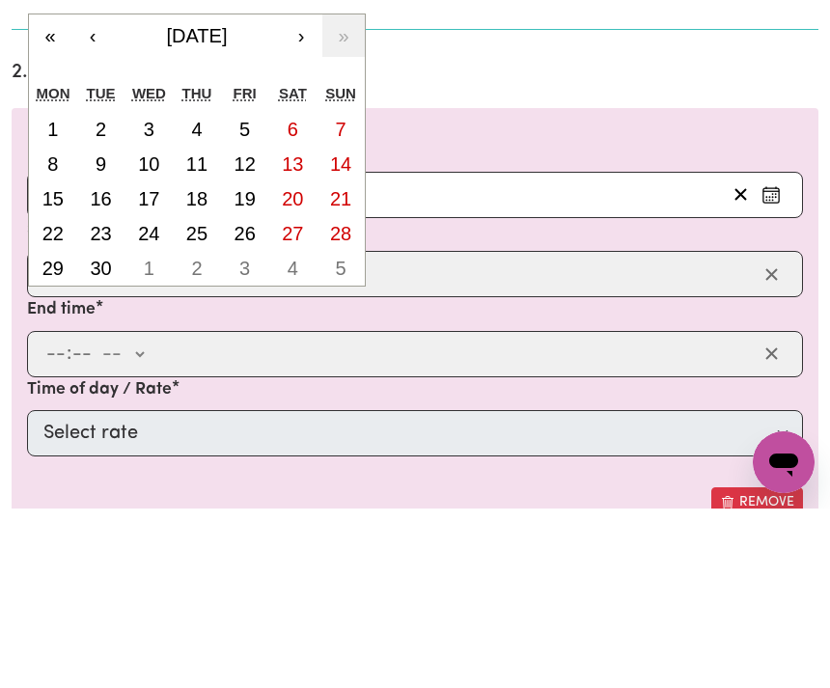
scroll to position [529, 0]
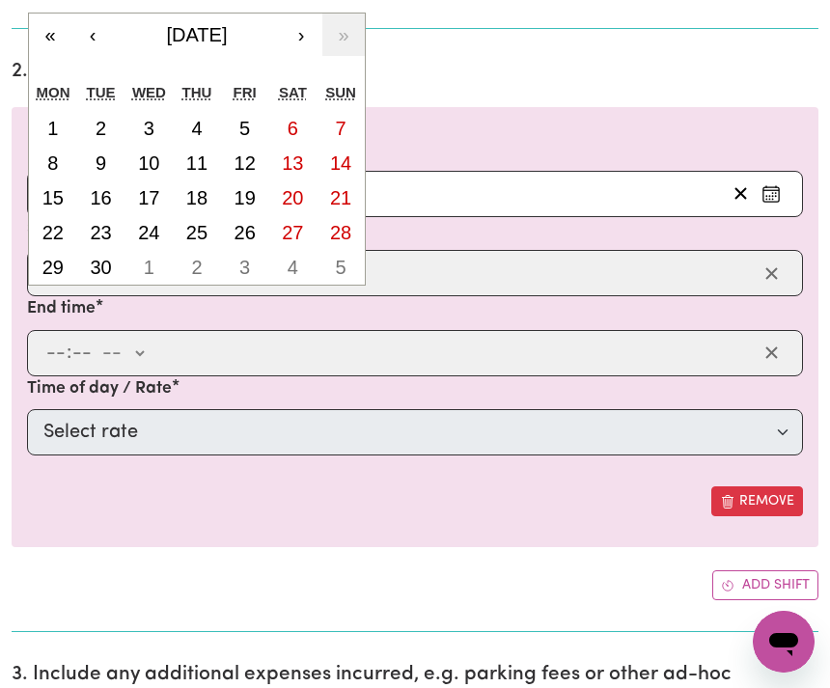
click at [257, 225] on button "26" at bounding box center [245, 232] width 48 height 35
type input "[DATE]"
type input "26"
type input "9"
type input "2025"
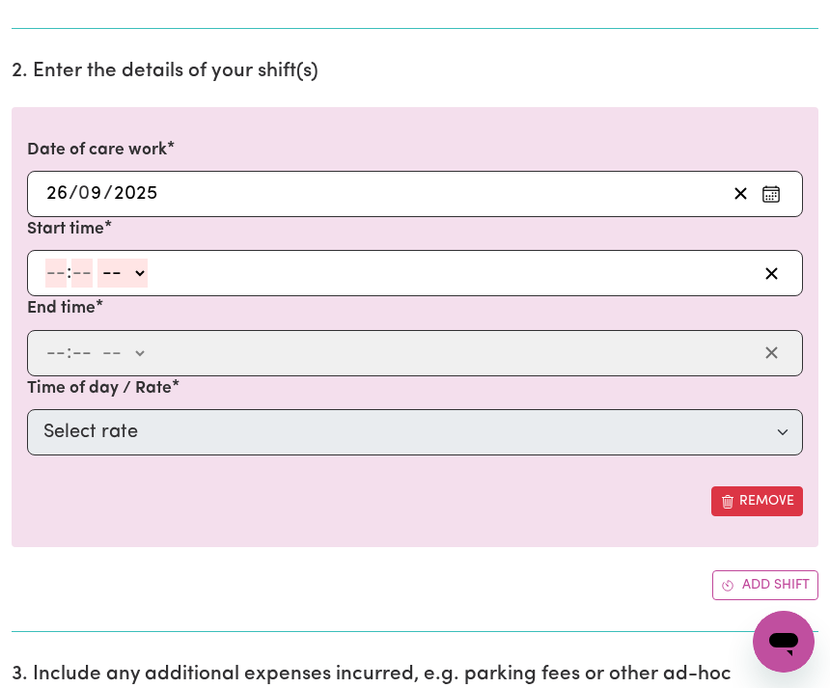
click at [54, 267] on input "number" at bounding box center [55, 273] width 21 height 29
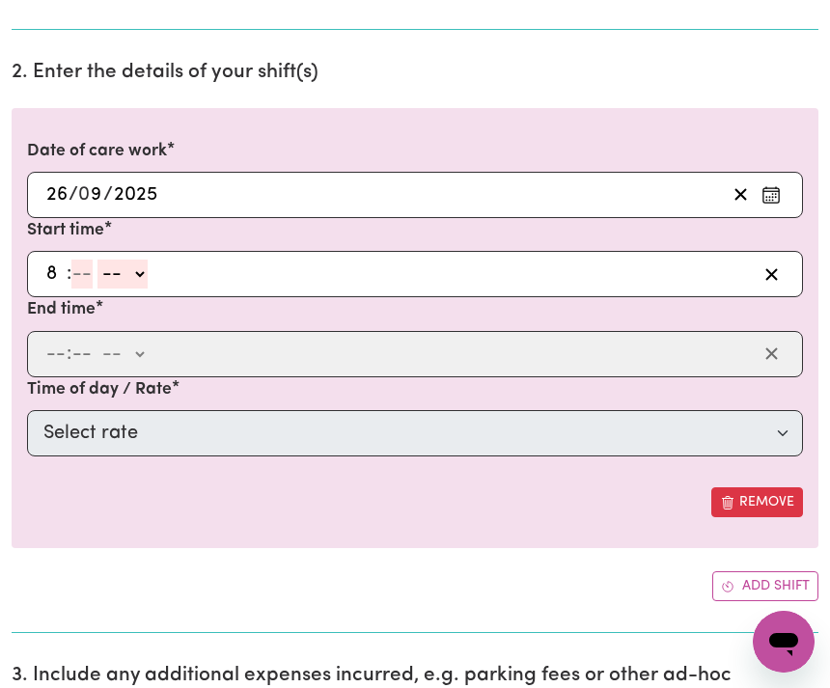
type input "8"
type input "0"
click at [145, 271] on select "-- am pm" at bounding box center [120, 274] width 50 height 29
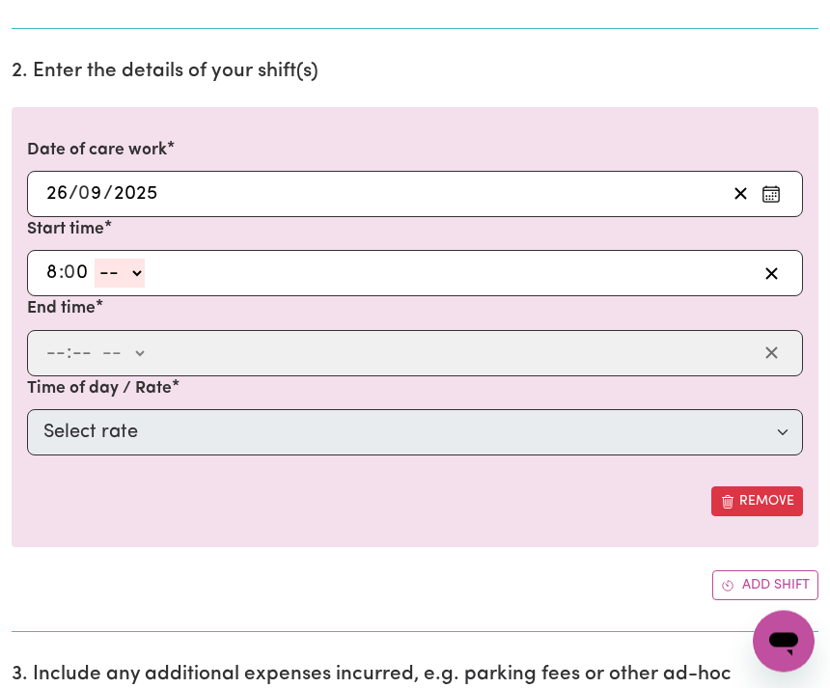
select select "am"
type input "08:00"
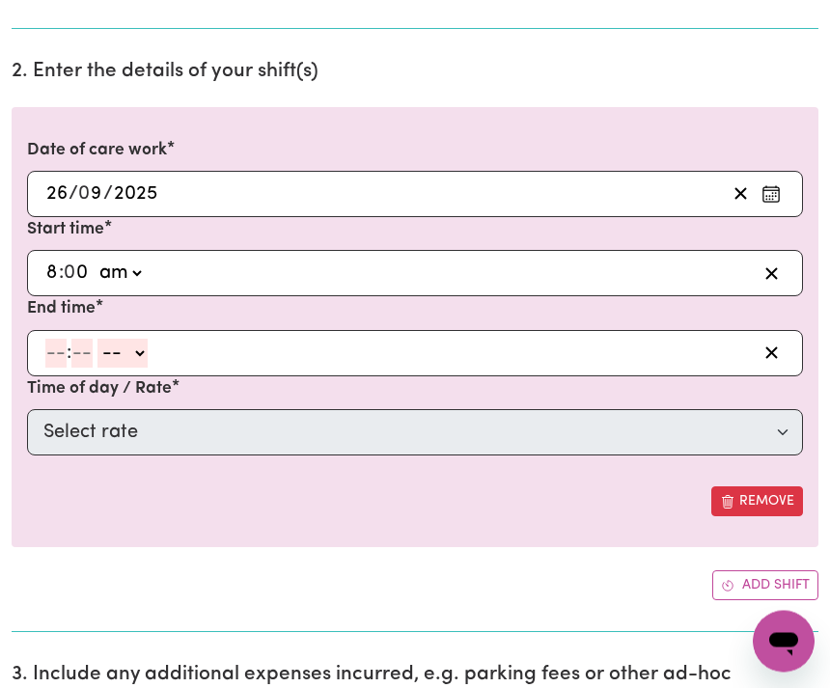
scroll to position [529, 0]
click at [62, 348] on input "number" at bounding box center [55, 353] width 21 height 29
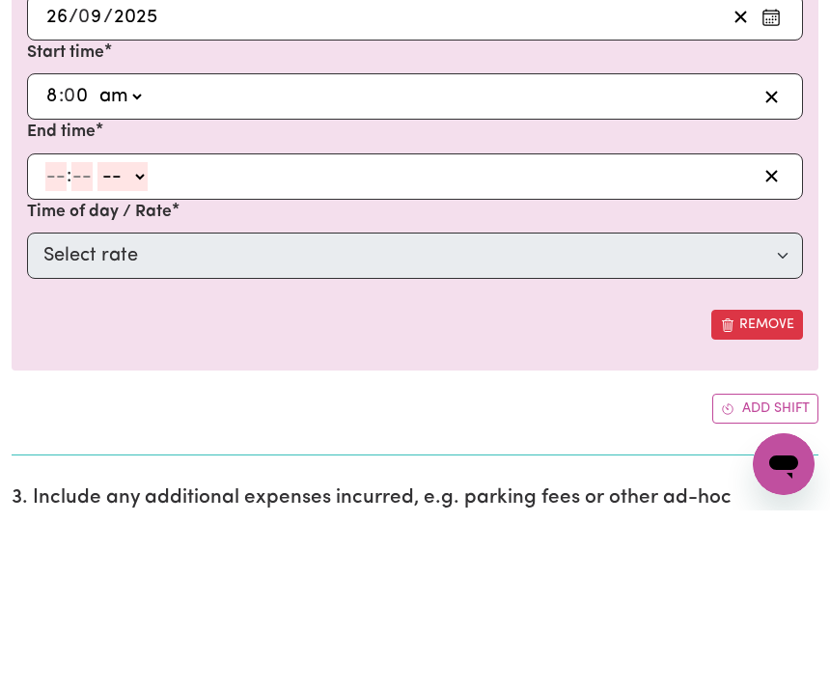
type input "6"
type input "0"
click at [145, 340] on select "-- am pm" at bounding box center [120, 354] width 50 height 29
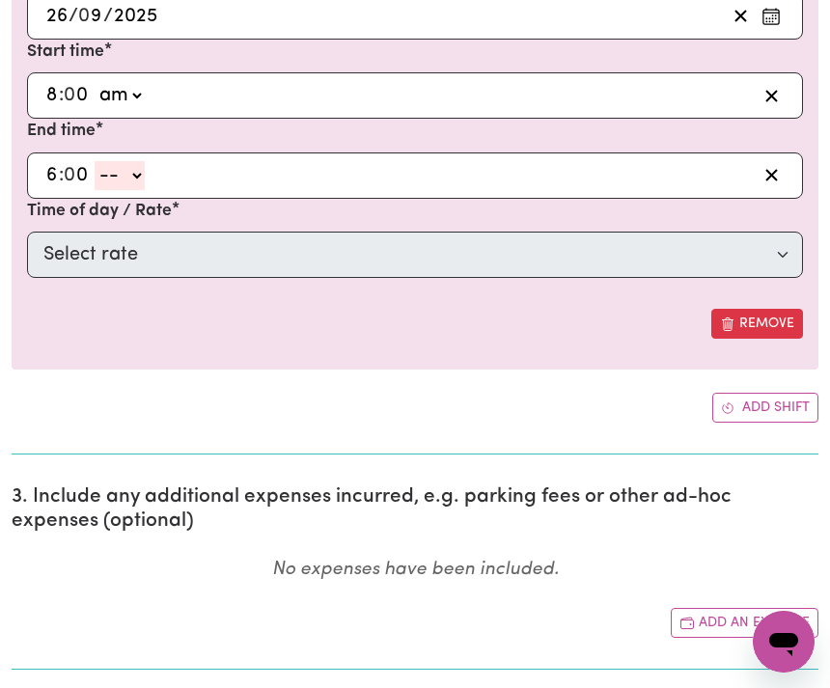
select select "pm"
type input "18:00"
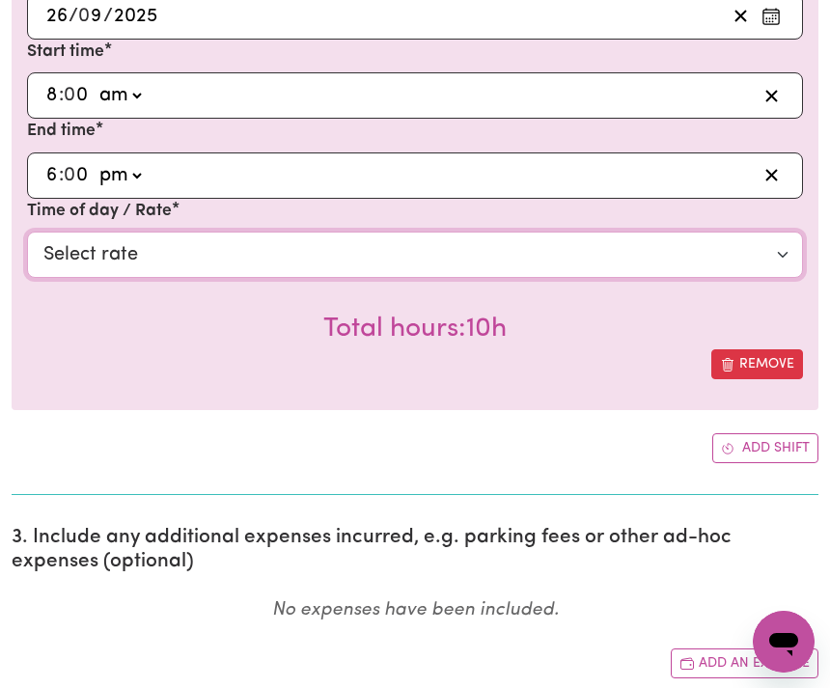
click at [122, 246] on select "Select rate $50.05 - Weekday Daytime - Assistance with Self Care Activities - S…" at bounding box center [415, 255] width 776 height 46
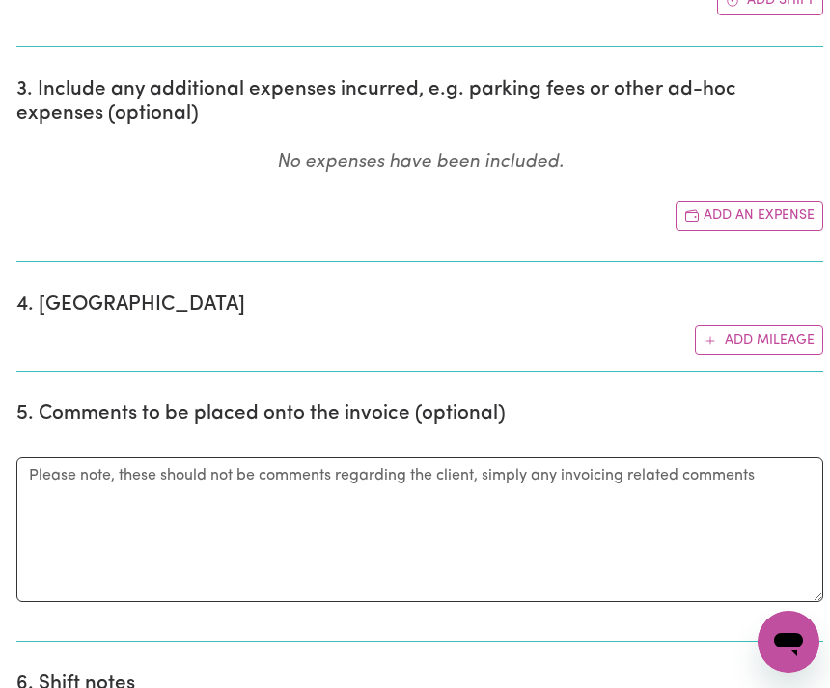
scroll to position [1122, 4]
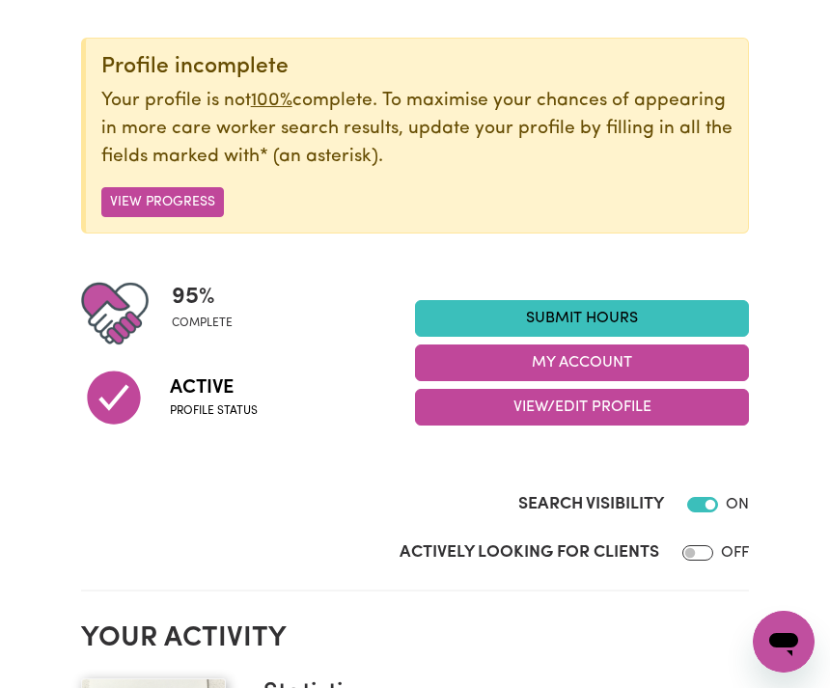
scroll to position [209, 0]
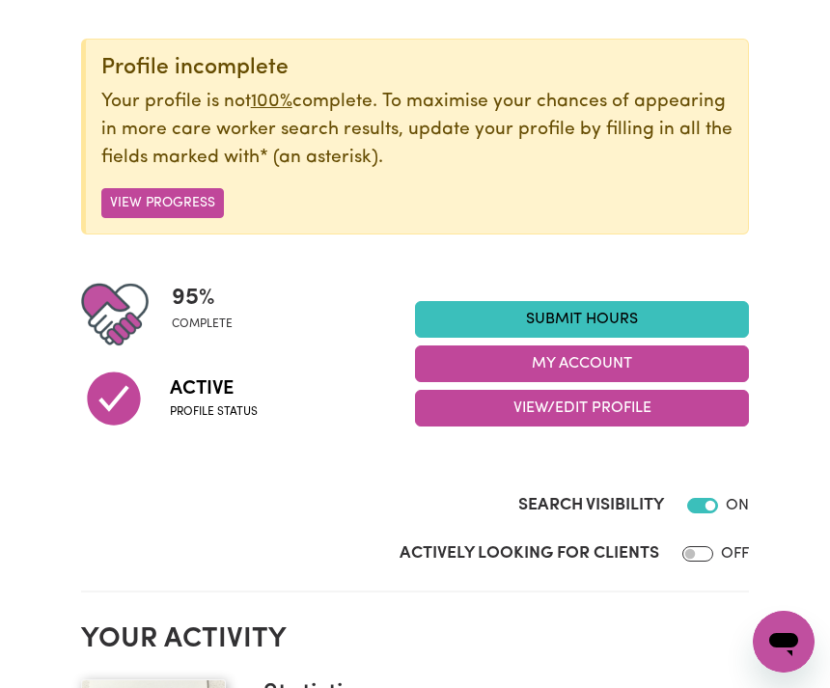
click at [588, 357] on button "My Account" at bounding box center [582, 364] width 334 height 37
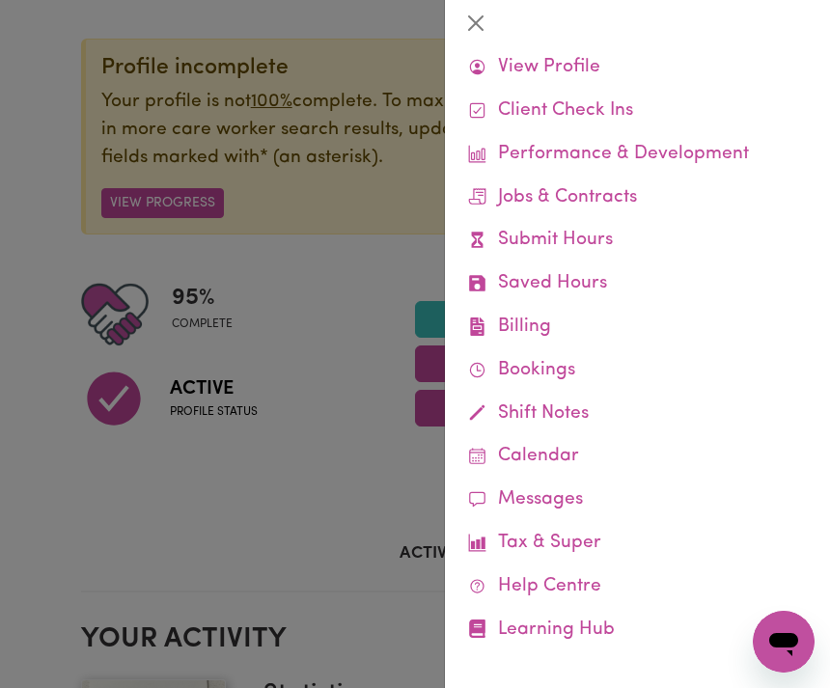
scroll to position [52, 0]
click at [483, 28] on button "Close" at bounding box center [475, 23] width 31 height 31
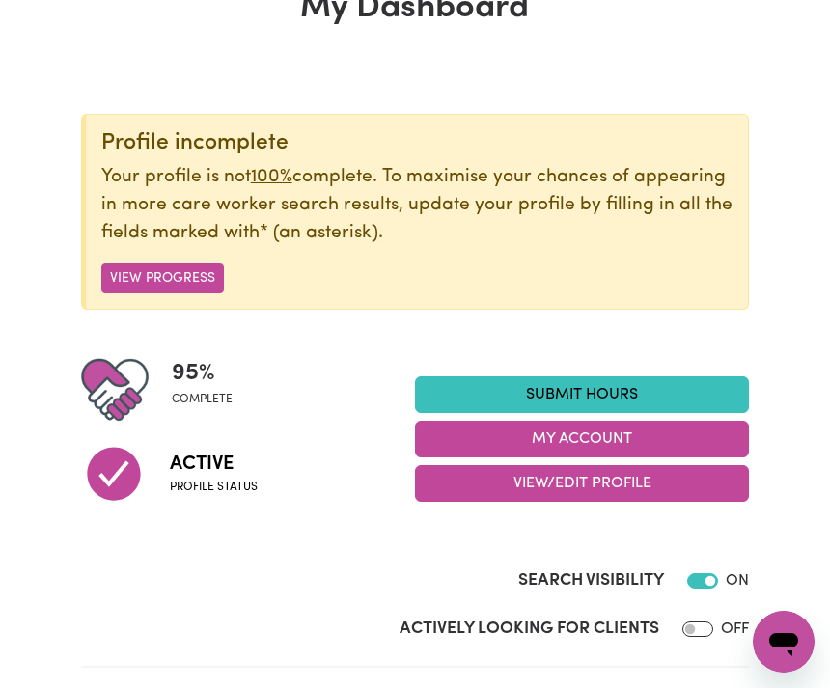
scroll to position [0, 0]
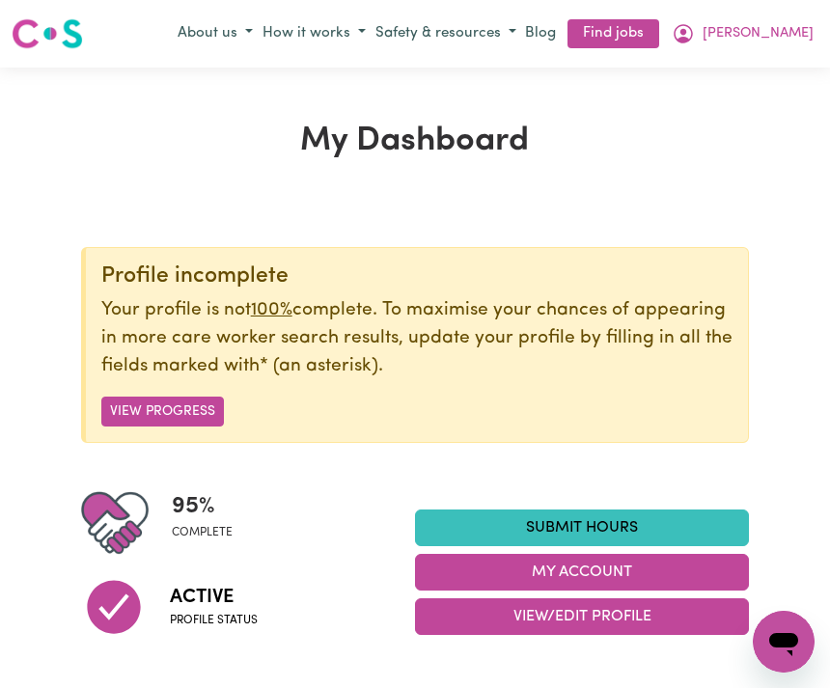
click at [769, 33] on span "[PERSON_NAME]" at bounding box center [758, 33] width 111 height 21
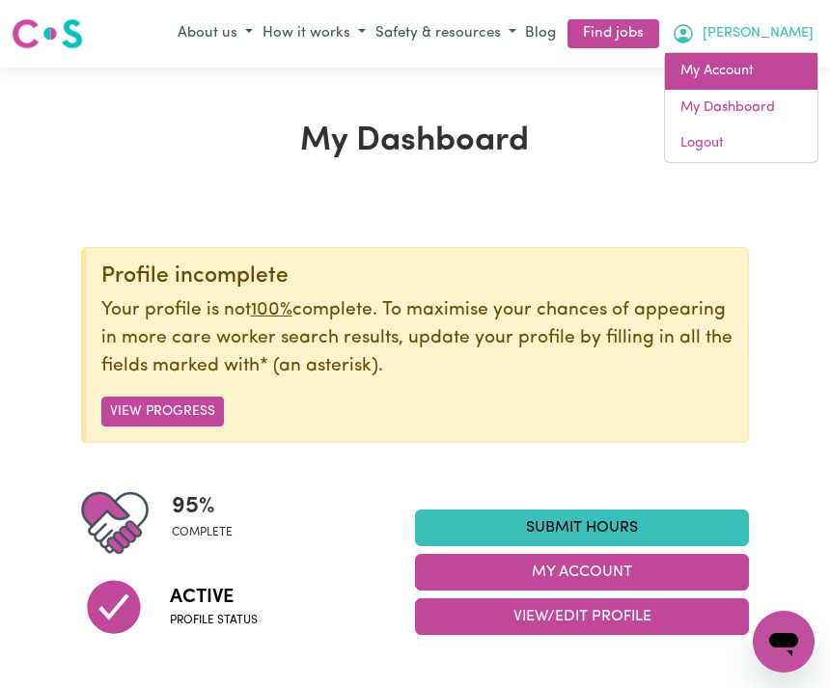
click at [709, 54] on link "My Account" at bounding box center [741, 71] width 153 height 37
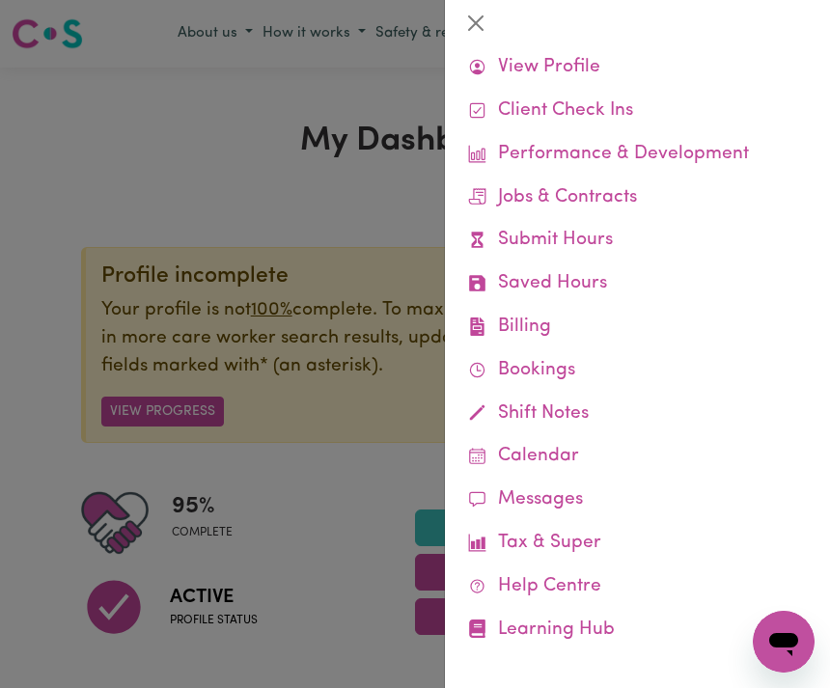
scroll to position [52, 0]
click at [508, 232] on link "Submit Hours" at bounding box center [637, 241] width 354 height 43
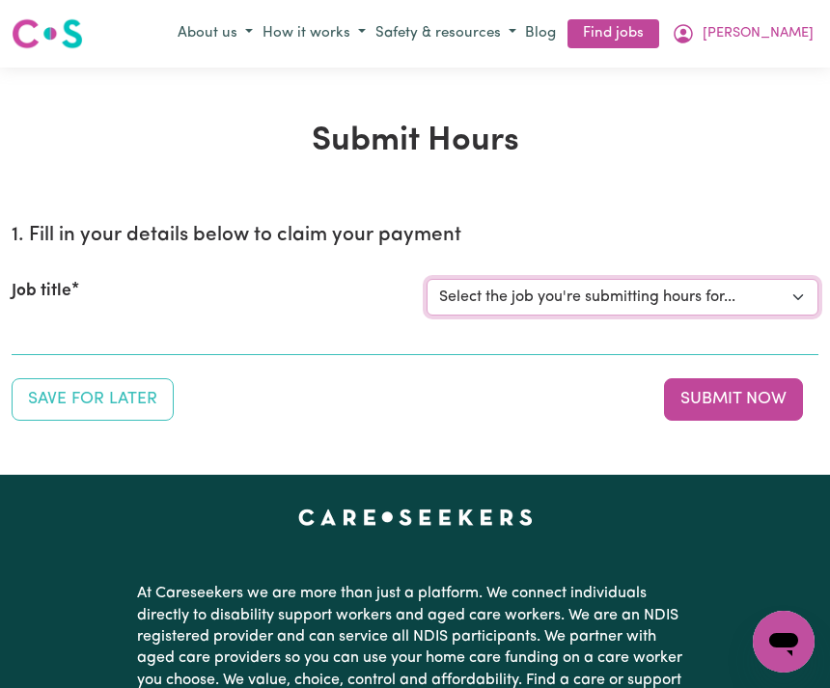
click at [517, 303] on select "Select the job you're submitting hours for... [[PERSON_NAME] (Han) Vu - NDIS Nu…" at bounding box center [623, 297] width 392 height 37
select select "2686"
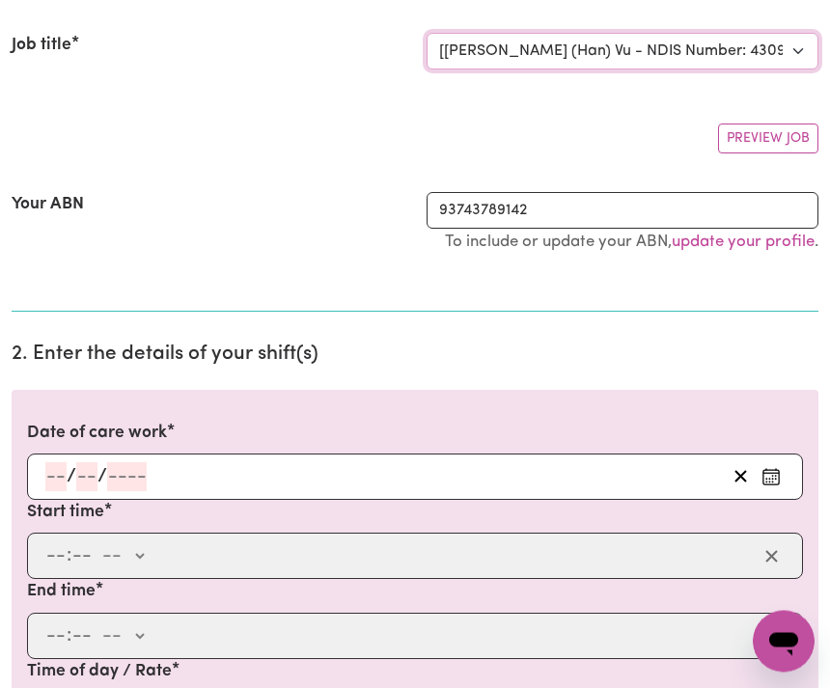
scroll to position [243, 0]
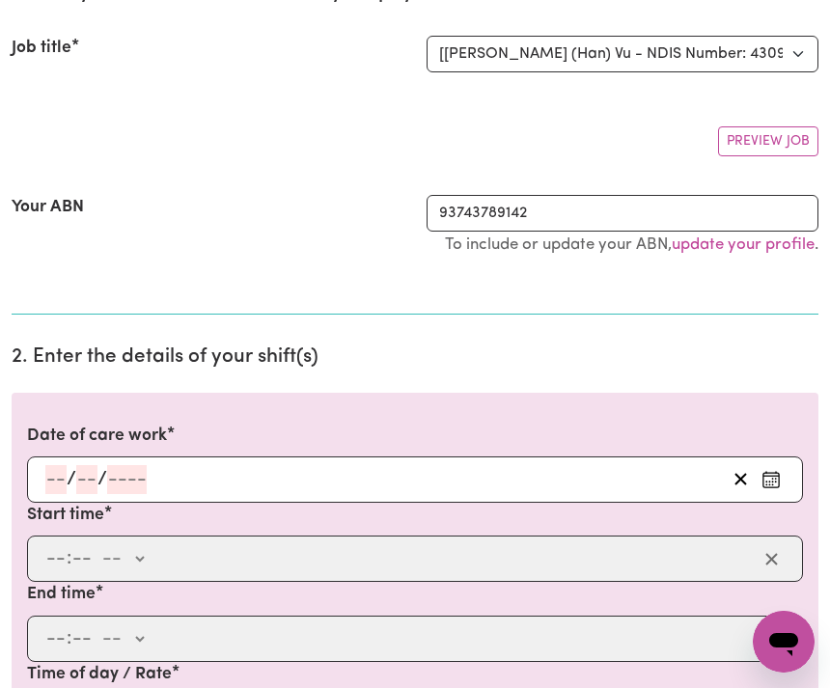
click at [57, 482] on input "number" at bounding box center [55, 479] width 21 height 29
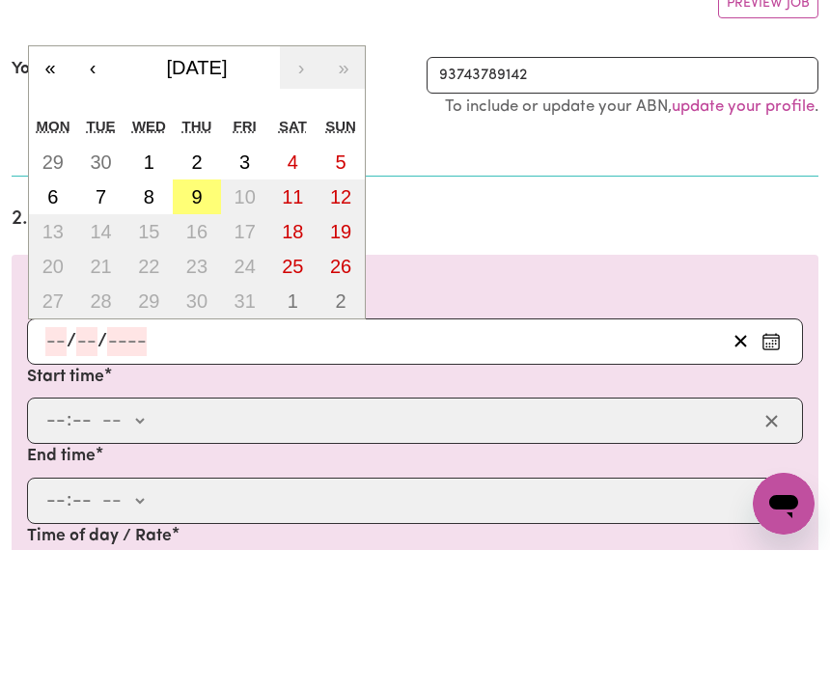
click at [89, 184] on button "‹" at bounding box center [92, 205] width 42 height 42
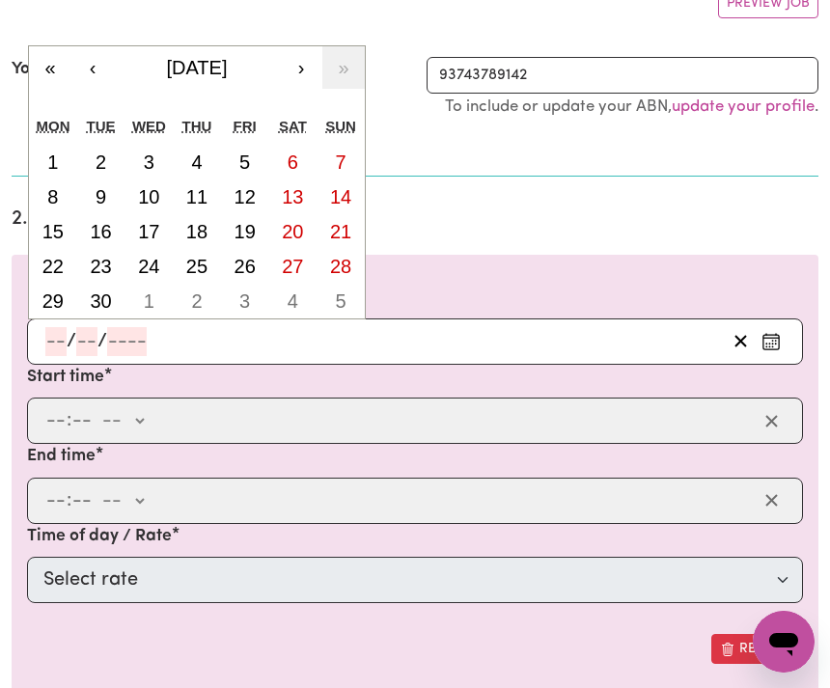
click at [247, 267] on abbr "26" at bounding box center [245, 266] width 21 height 21
type input "[DATE]"
type input "26"
type input "9"
type input "2025"
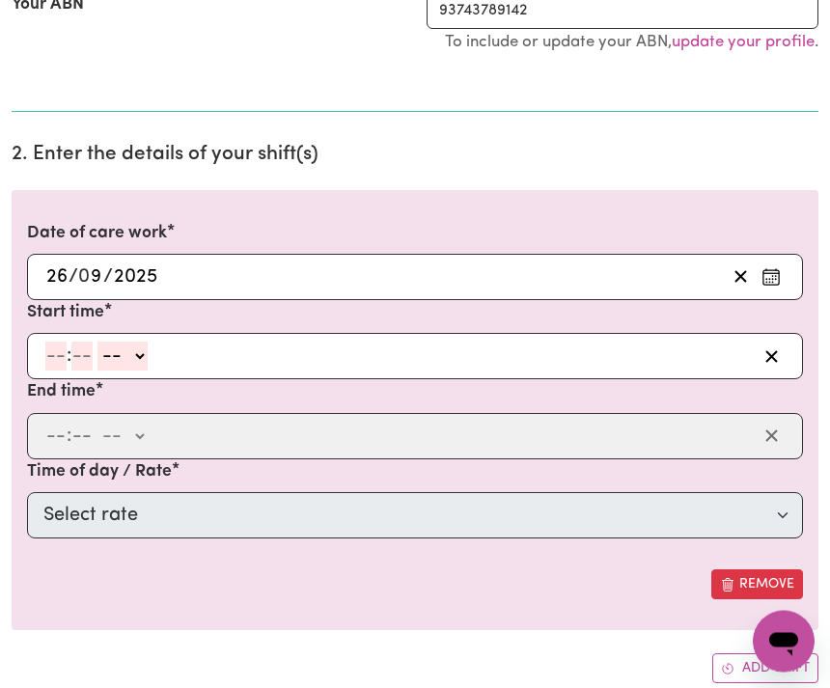
scroll to position [442, 0]
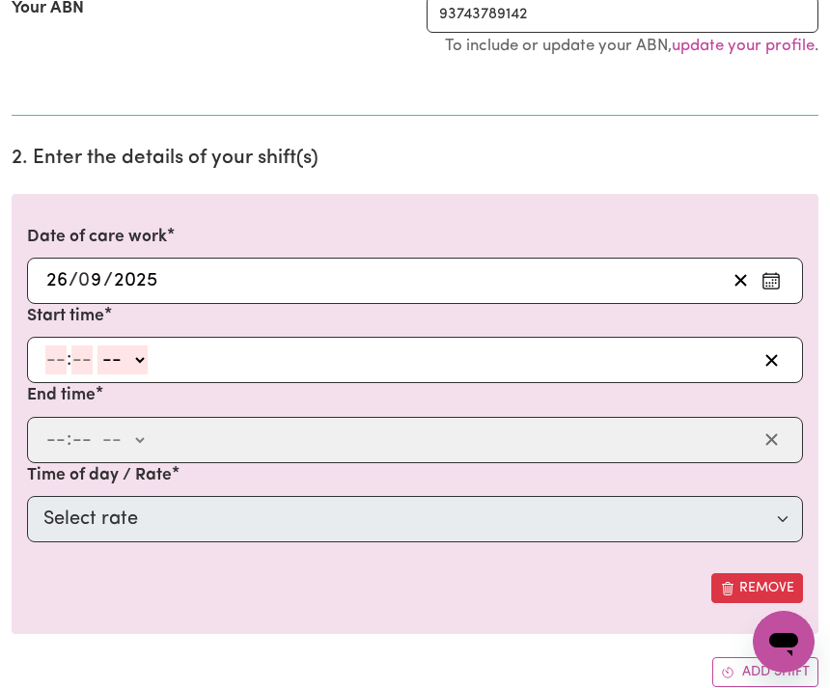
click at [54, 366] on input "number" at bounding box center [55, 360] width 21 height 29
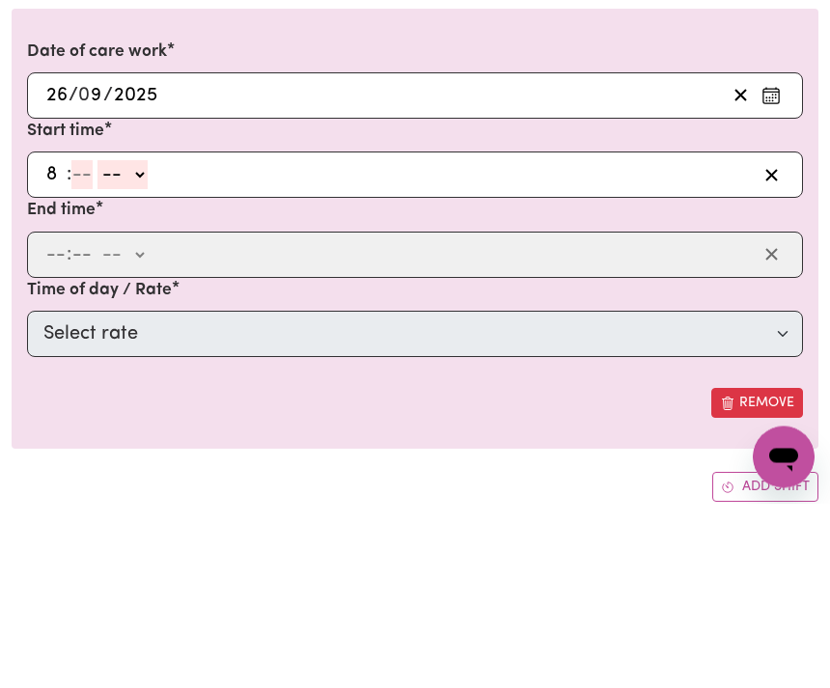
type input "8"
type input "00"
click at [126, 346] on select "-- am pm" at bounding box center [120, 360] width 50 height 29
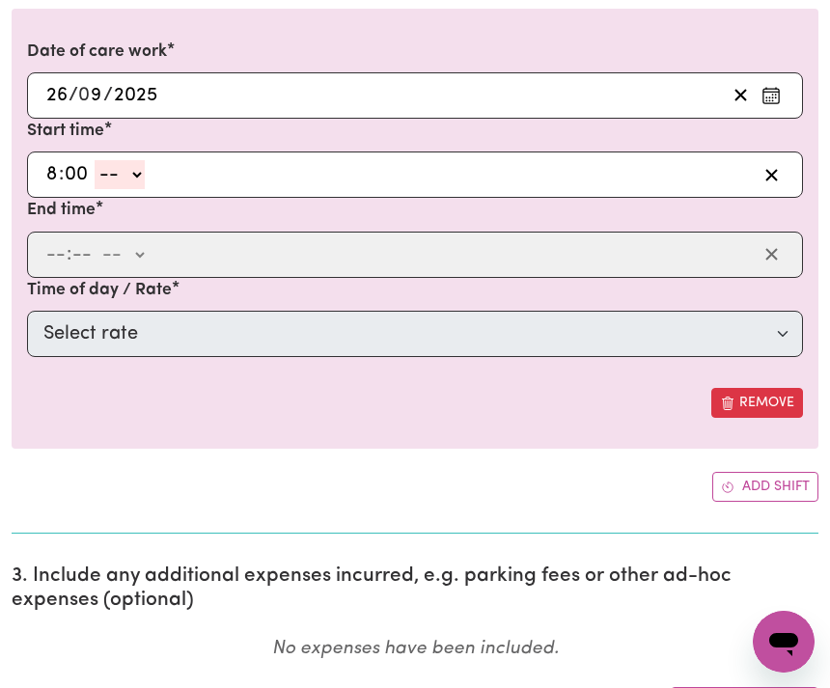
select select "am"
type input "08:00"
type input "0"
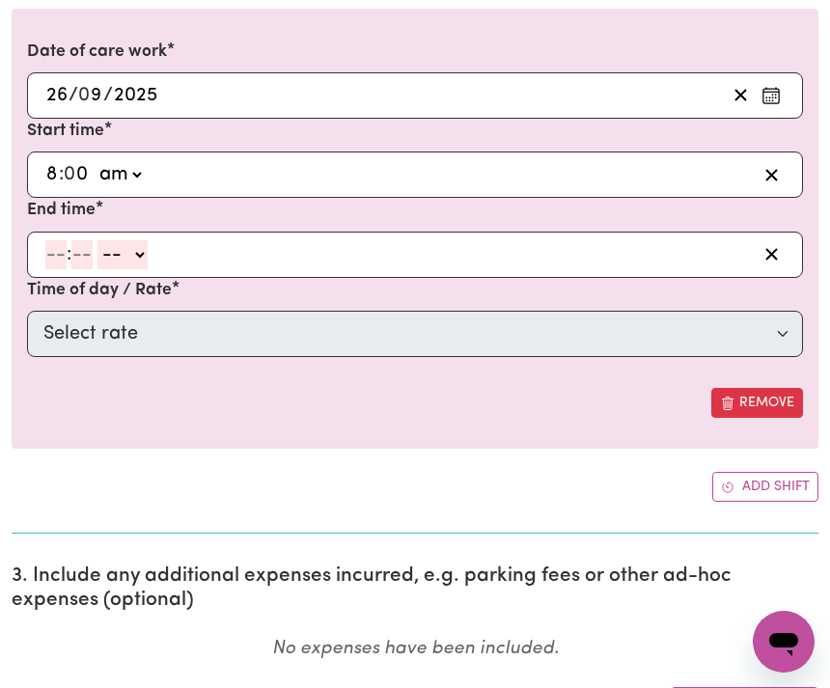
click at [45, 257] on input "number" at bounding box center [55, 254] width 21 height 29
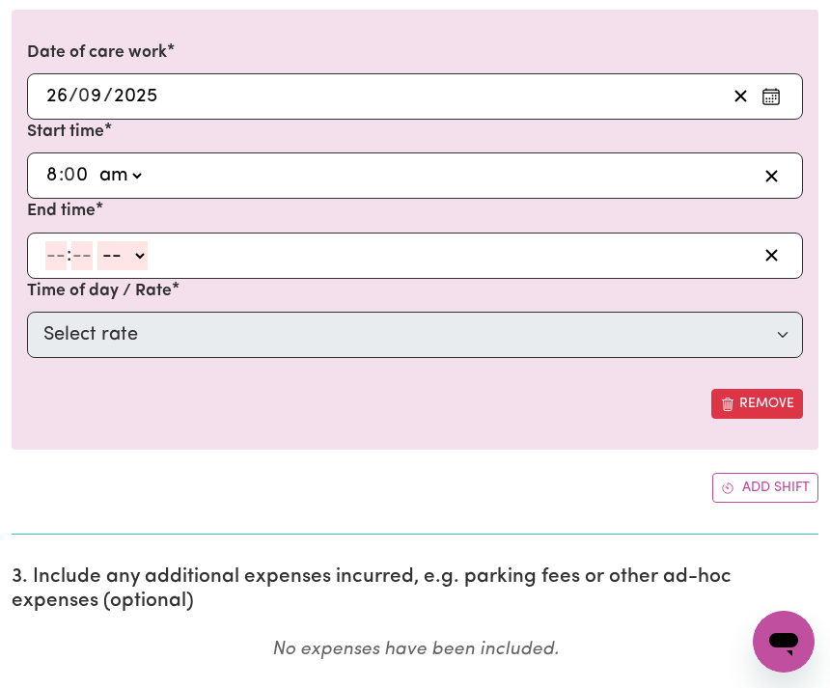
type input "6"
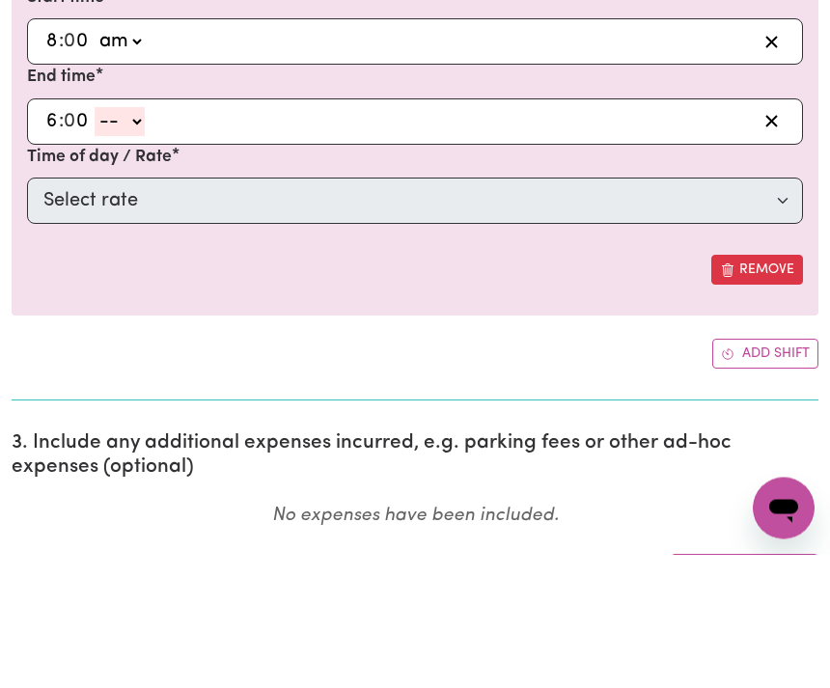
type input "0"
click at [145, 241] on select "-- am pm" at bounding box center [120, 255] width 50 height 29
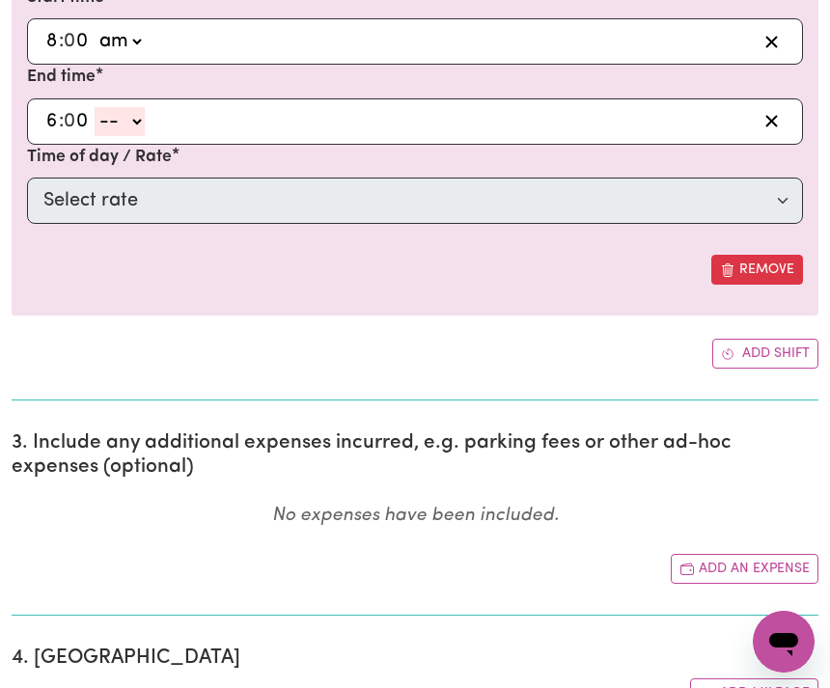
select select "pm"
type input "18:00"
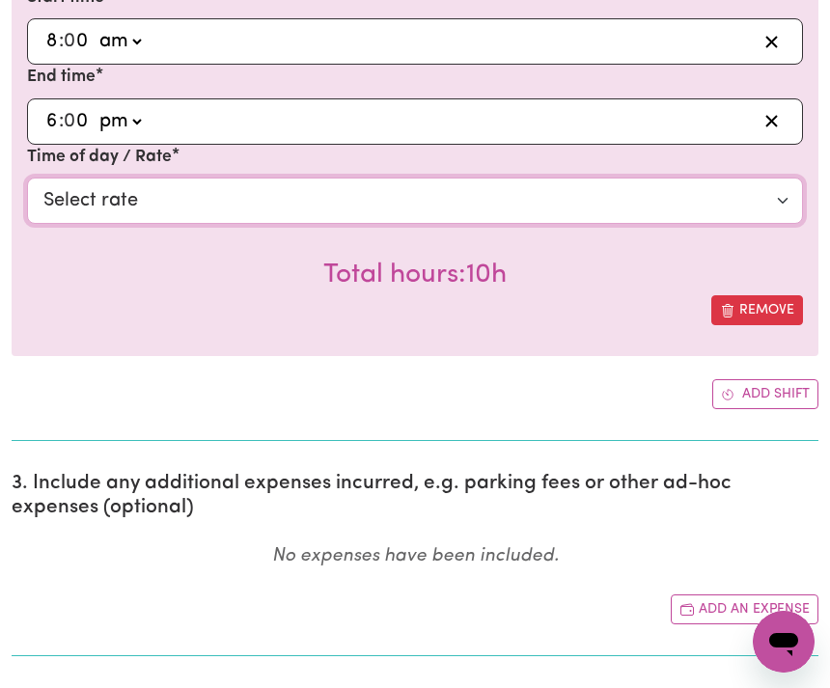
click at [102, 197] on select "Select rate $50.05 - Weekday Daytime - Assistance with Self Care Activities - S…" at bounding box center [415, 201] width 776 height 46
click at [83, 196] on select "Select rate $50.05 - Weekday Daytime - Assistance with Self Care Activities - S…" at bounding box center [415, 201] width 776 height 46
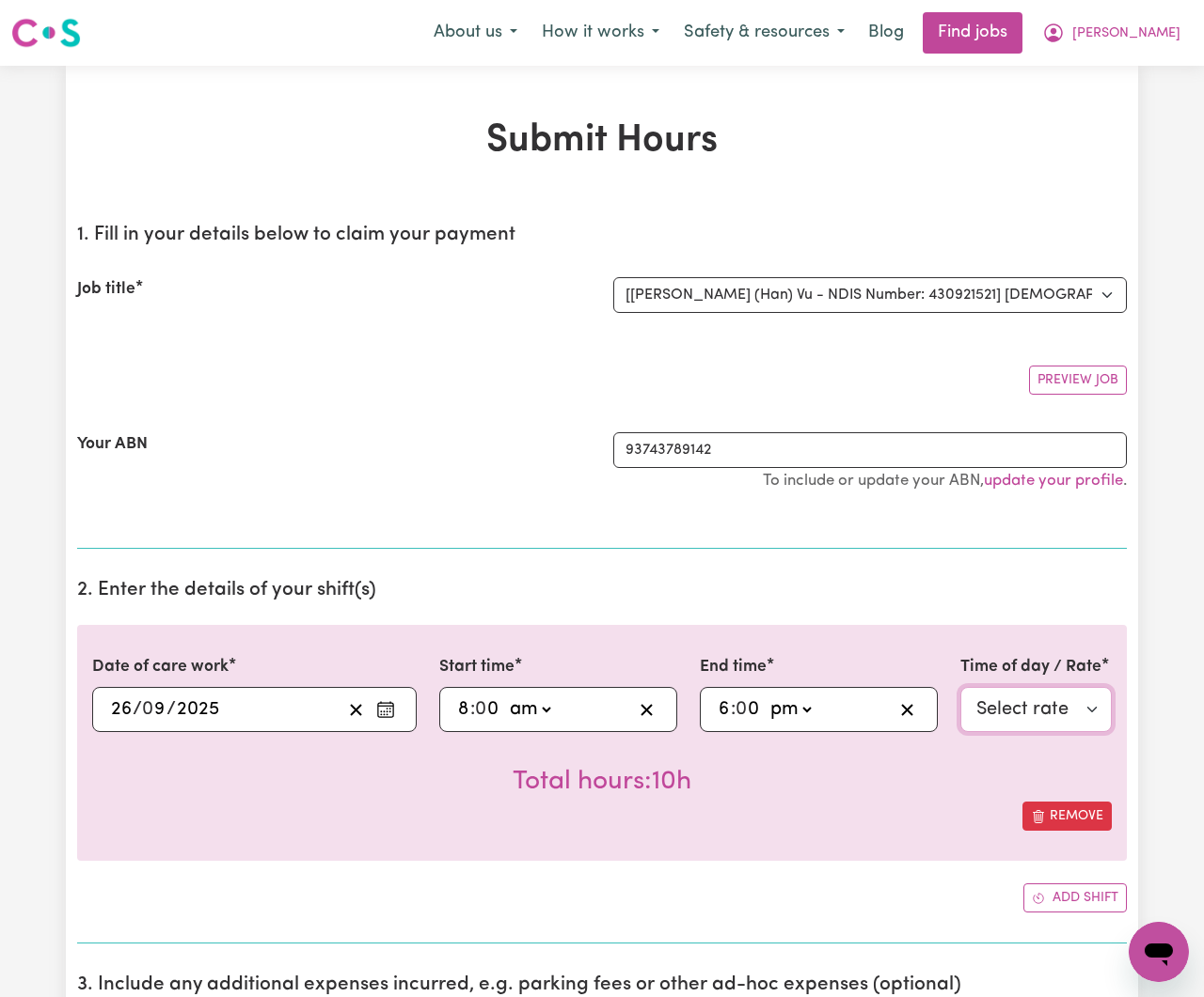
scroll to position [0, 190]
click at [808, 40] on span "[PERSON_NAME]" at bounding box center [1126, 33] width 108 height 20
click at [808, 83] on link "My Account" at bounding box center [1117, 73] width 149 height 36
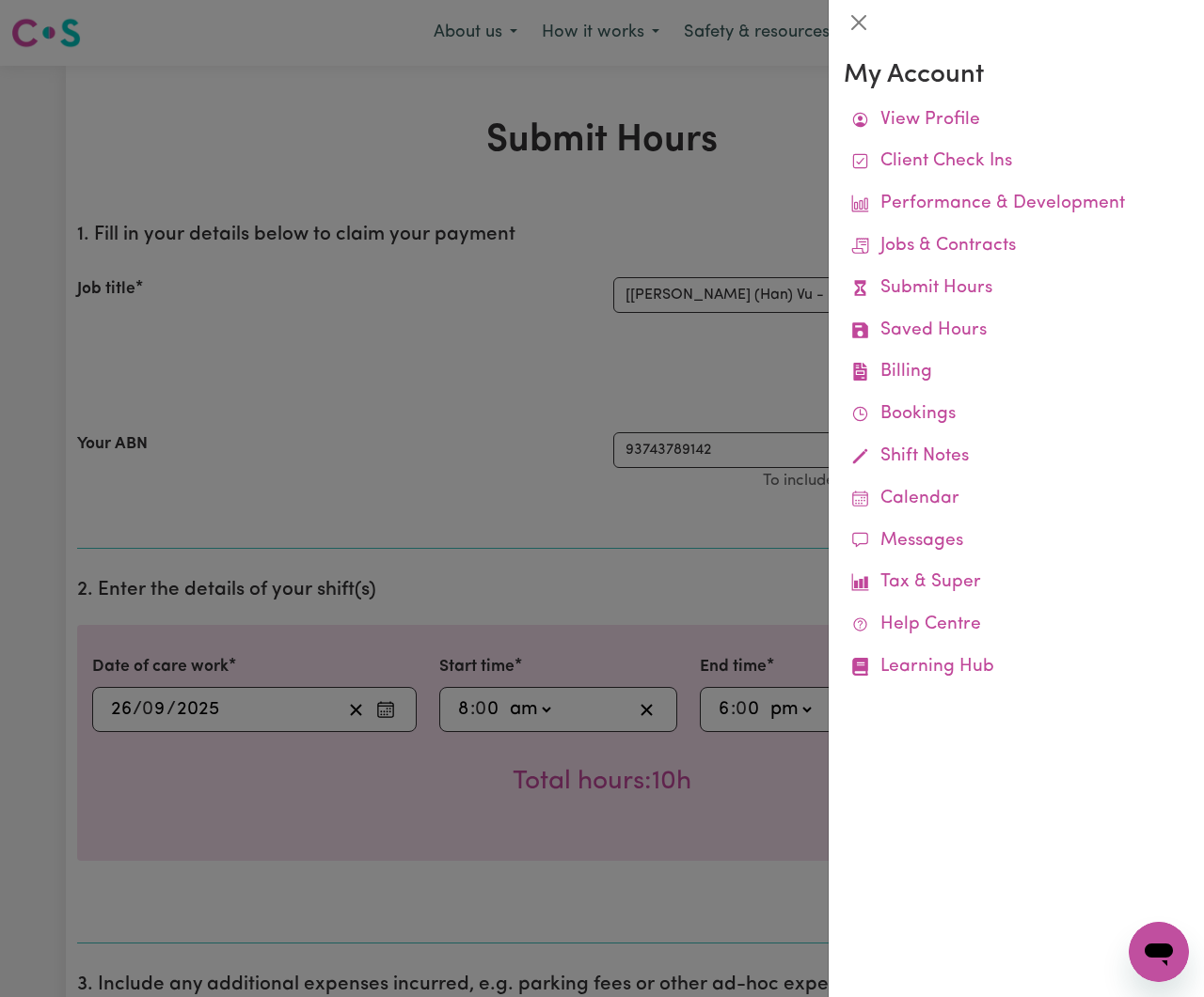
click at [808, 616] on link "Help Centre" at bounding box center [1016, 625] width 345 height 42
